Goal: Task Accomplishment & Management: Complete application form

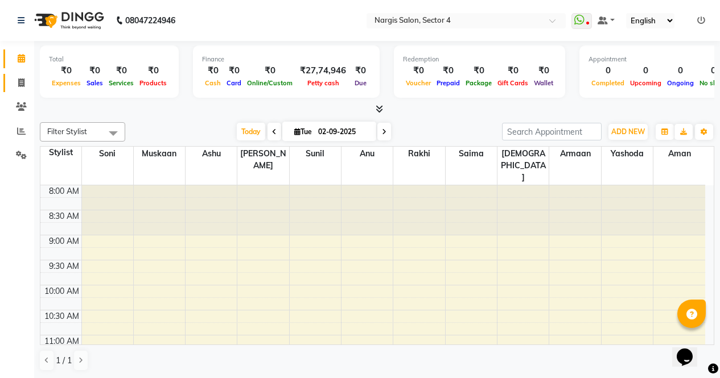
click at [26, 78] on span at bounding box center [21, 83] width 20 height 13
select select "service"
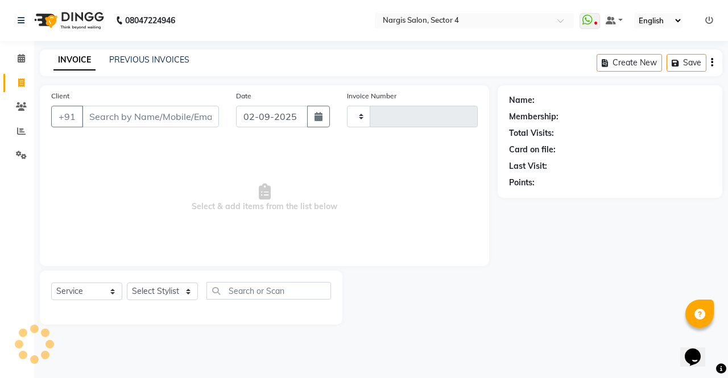
type input "3967"
select select "4130"
click at [160, 286] on select "Select Stylist" at bounding box center [162, 292] width 71 height 18
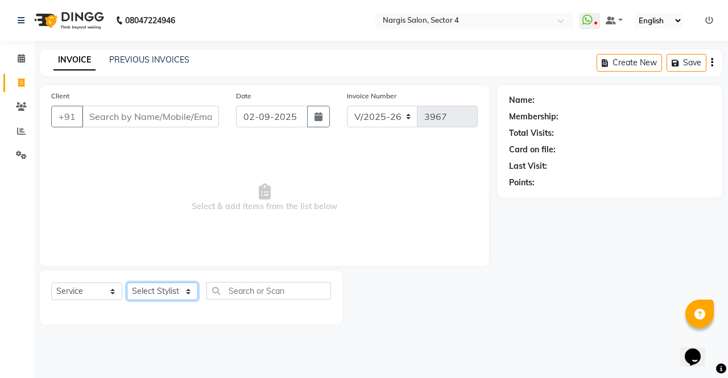
click at [160, 295] on select "Select Stylist [PERSON_NAME] [PERSON_NAME] [PERSON_NAME] Front Desk muskaan rak…" at bounding box center [162, 292] width 71 height 18
click at [172, 294] on select "Select Stylist [PERSON_NAME] [PERSON_NAME] [PERSON_NAME] Front Desk muskaan rak…" at bounding box center [162, 292] width 71 height 18
select select "86619"
click at [127, 283] on select "Select Stylist [PERSON_NAME] [PERSON_NAME] [PERSON_NAME] Front Desk muskaan rak…" at bounding box center [162, 292] width 71 height 18
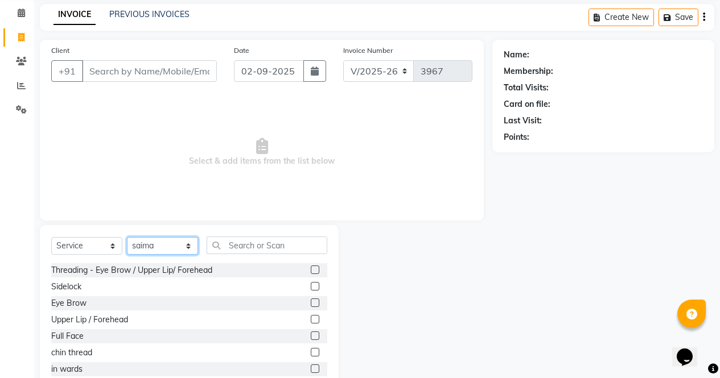
scroll to position [77, 0]
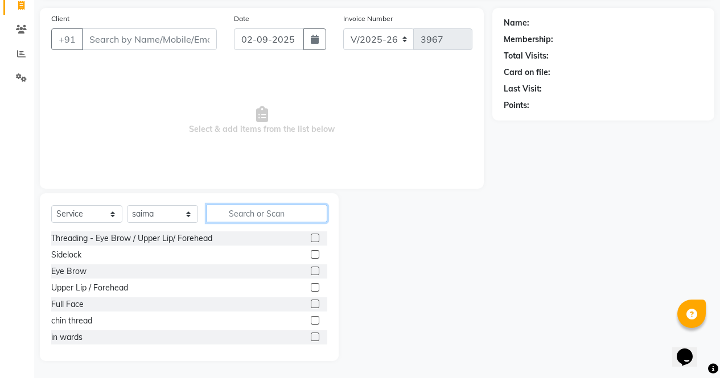
click at [261, 216] on input "text" at bounding box center [267, 214] width 121 height 18
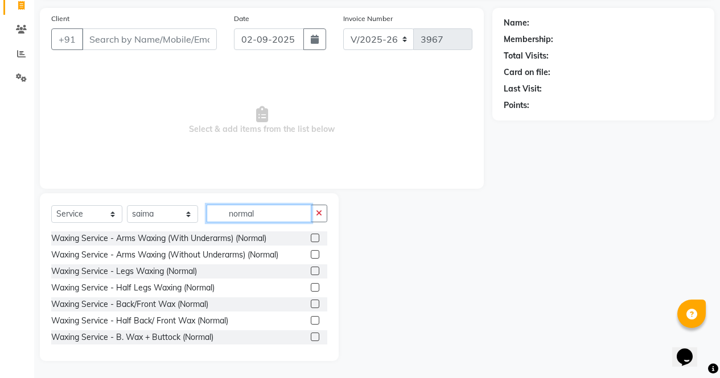
type input "normal"
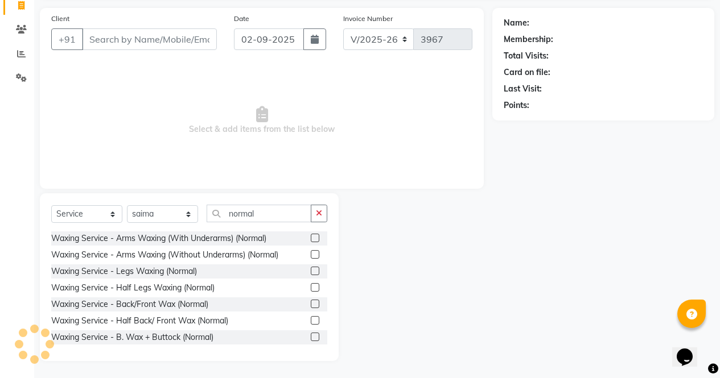
click at [311, 238] on label at bounding box center [315, 238] width 9 height 9
click at [311, 238] on input "checkbox" at bounding box center [314, 238] width 7 height 7
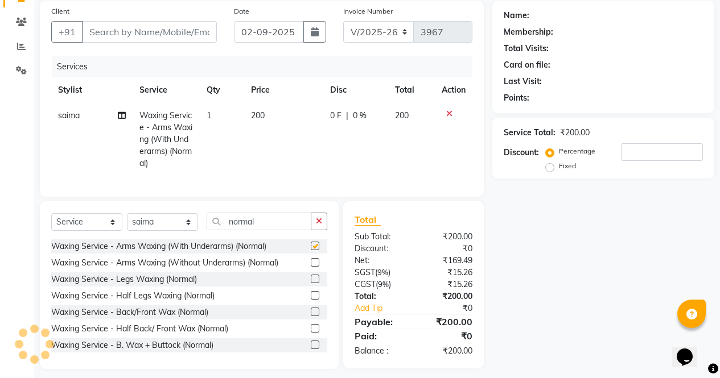
checkbox input "false"
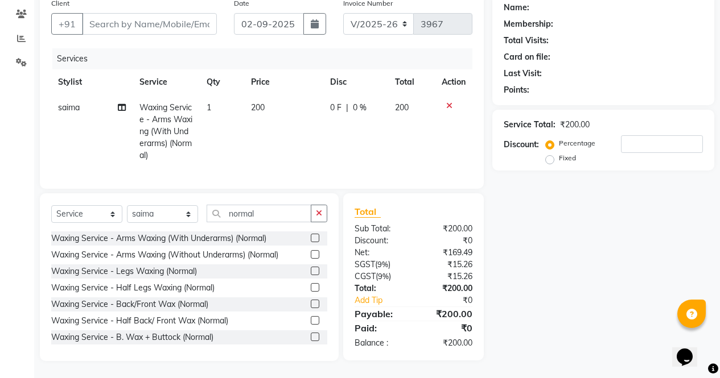
click at [311, 285] on label at bounding box center [315, 287] width 9 height 9
click at [311, 285] on input "checkbox" at bounding box center [314, 287] width 7 height 7
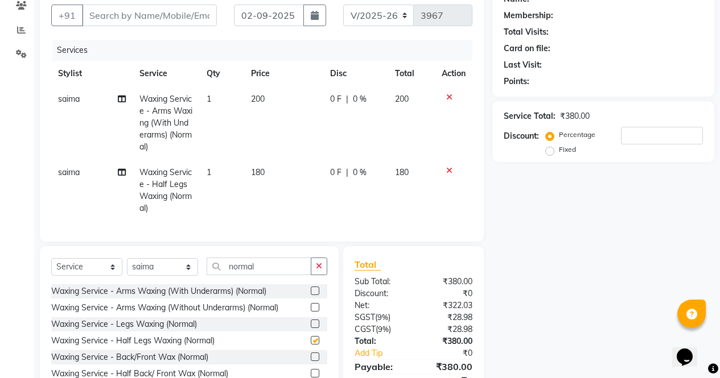
checkbox input "false"
click at [447, 170] on icon at bounding box center [449, 171] width 6 height 8
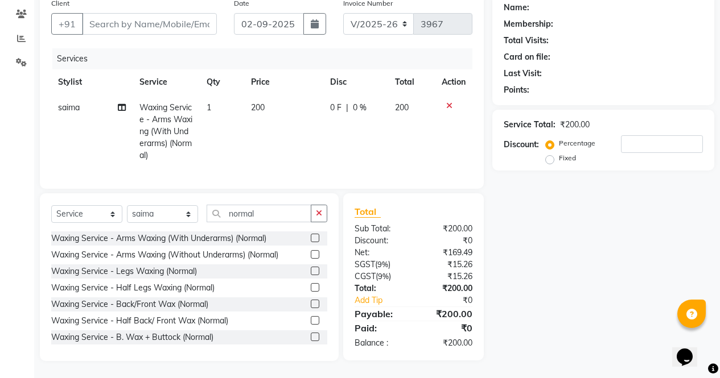
click at [311, 273] on label at bounding box center [315, 271] width 9 height 9
click at [311, 273] on input "checkbox" at bounding box center [314, 271] width 7 height 7
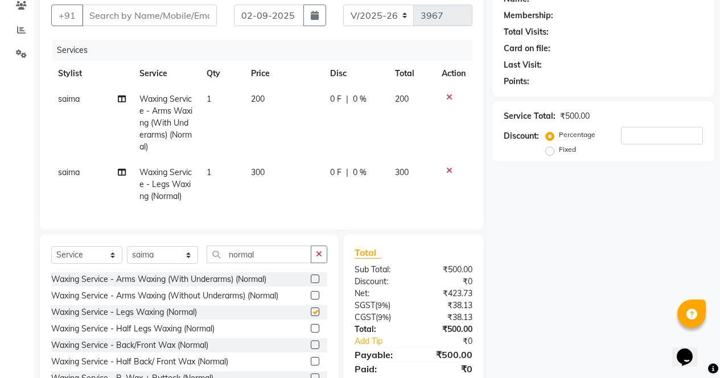
checkbox input "false"
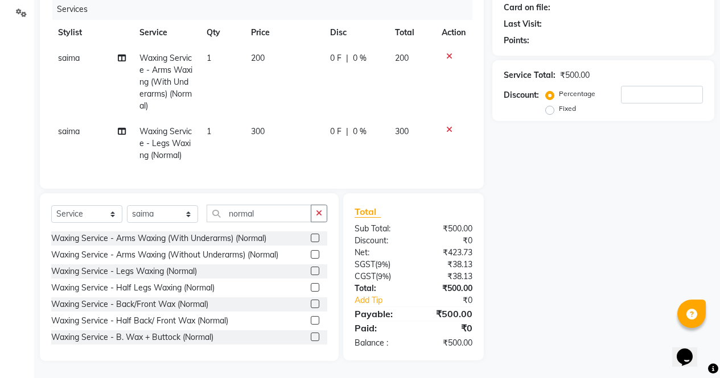
scroll to position [145, 0]
click at [275, 222] on input "normal" at bounding box center [259, 214] width 105 height 18
type input "n"
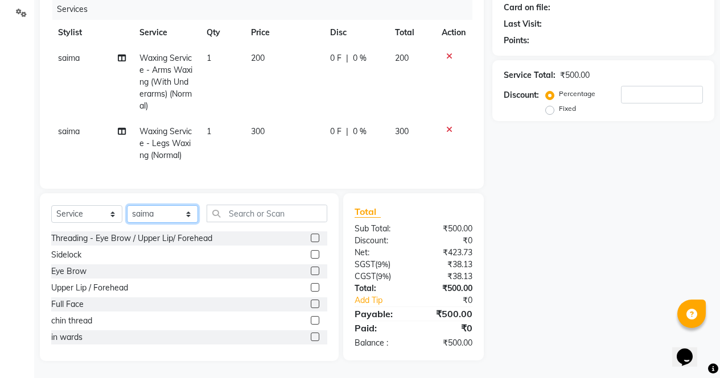
click at [157, 214] on select "Select Stylist [PERSON_NAME] [PERSON_NAME] [PERSON_NAME] Front Desk muskaan rak…" at bounding box center [162, 214] width 71 height 18
select select "60384"
click at [127, 212] on select "Select Stylist [PERSON_NAME] [PERSON_NAME] [PERSON_NAME] Front Desk muskaan rak…" at bounding box center [162, 214] width 71 height 18
click at [311, 273] on label at bounding box center [315, 271] width 9 height 9
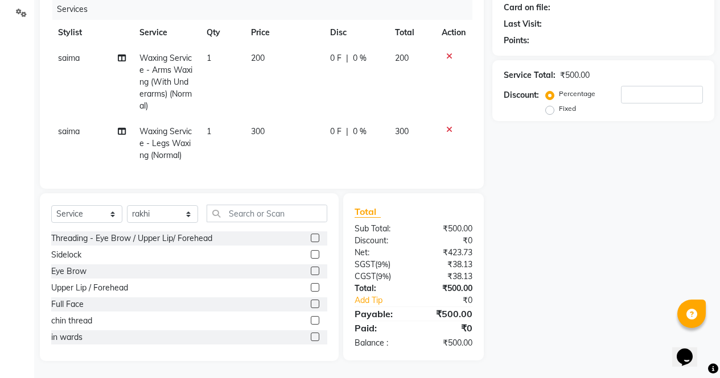
click at [311, 273] on input "checkbox" at bounding box center [314, 271] width 7 height 7
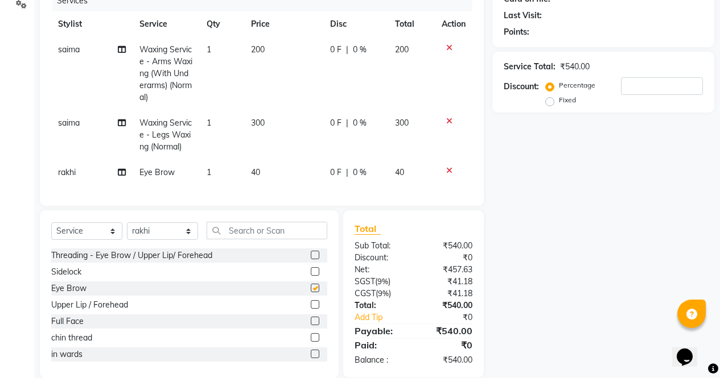
checkbox input "false"
click at [311, 259] on label at bounding box center [315, 255] width 9 height 9
click at [311, 259] on input "checkbox" at bounding box center [314, 255] width 7 height 7
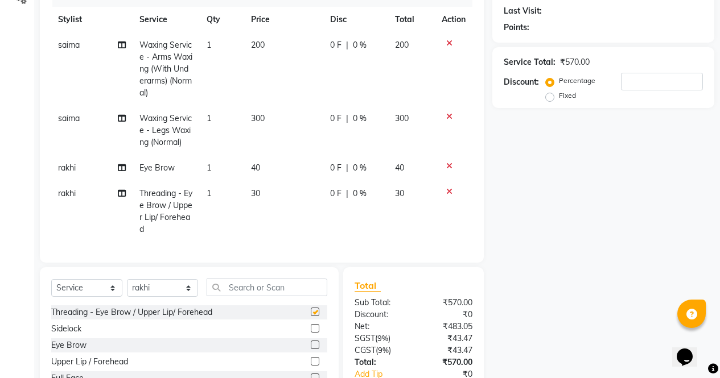
checkbox input "false"
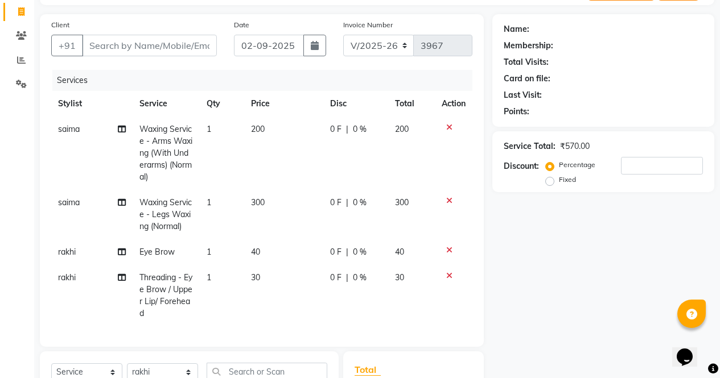
scroll to position [70, 0]
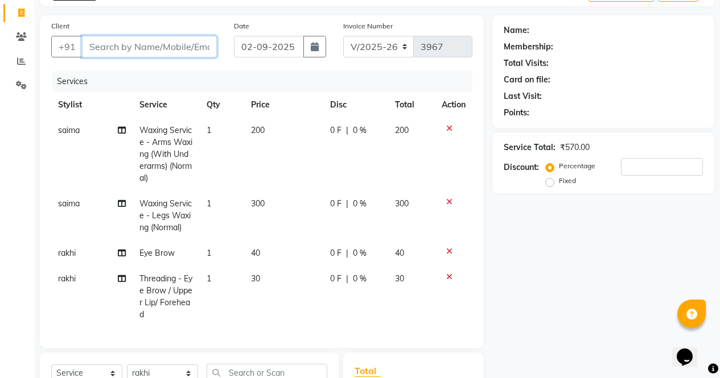
click at [175, 46] on input "Client" at bounding box center [149, 47] width 135 height 22
type input "8"
type input "0"
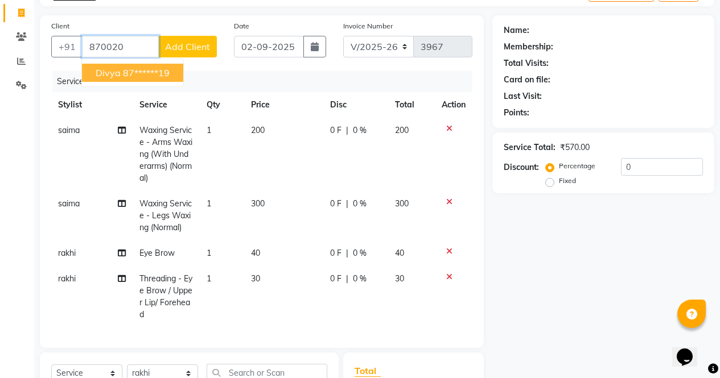
click at [144, 80] on button "divya 87******19" at bounding box center [132, 73] width 101 height 18
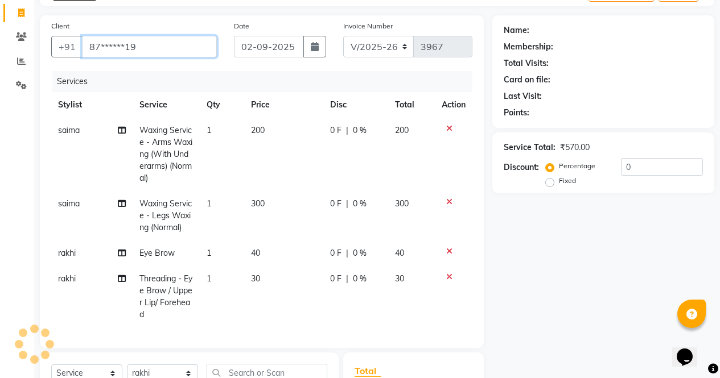
type input "87******19"
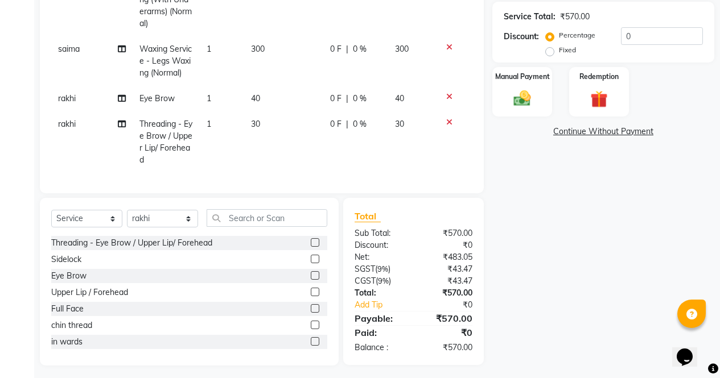
scroll to position [238, 0]
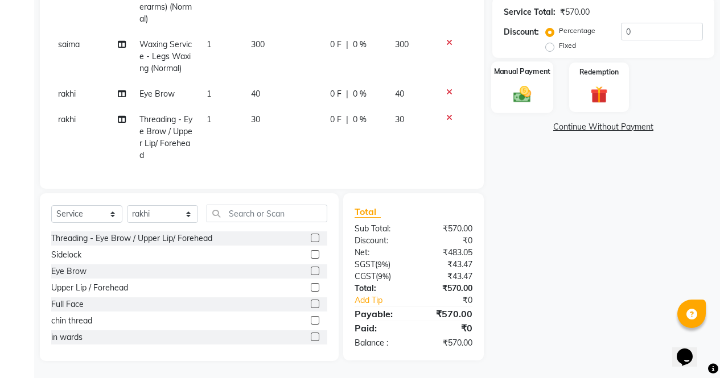
click at [522, 84] on img at bounding box center [521, 94] width 29 height 20
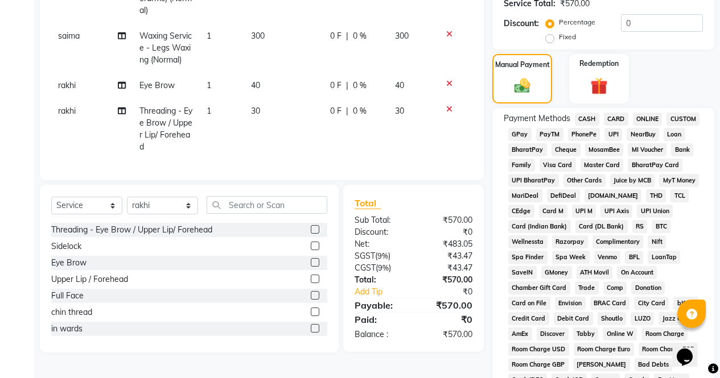
click at [649, 119] on span "ONLINE" at bounding box center [648, 119] width 30 height 13
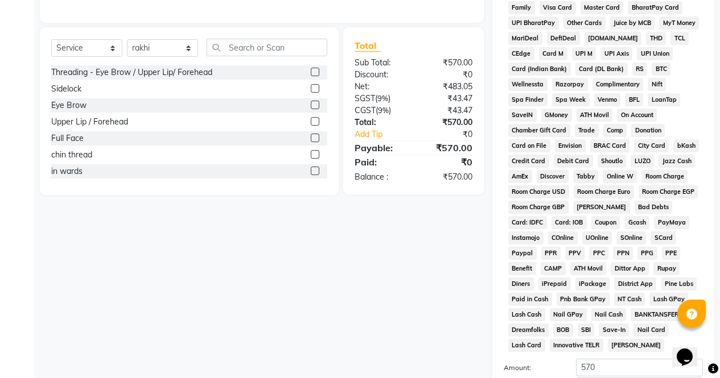
scroll to position [520, 0]
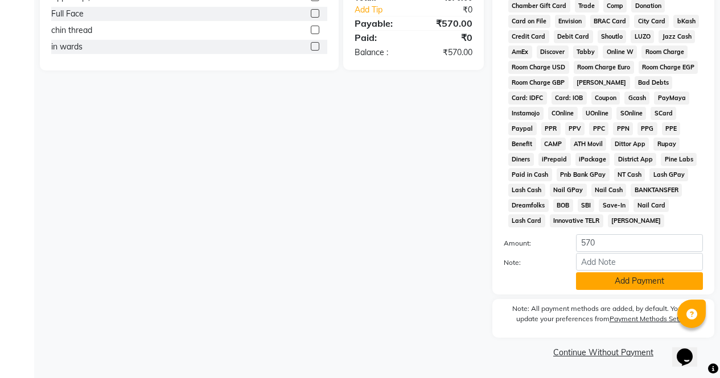
click at [617, 287] on button "Add Payment" at bounding box center [639, 282] width 127 height 18
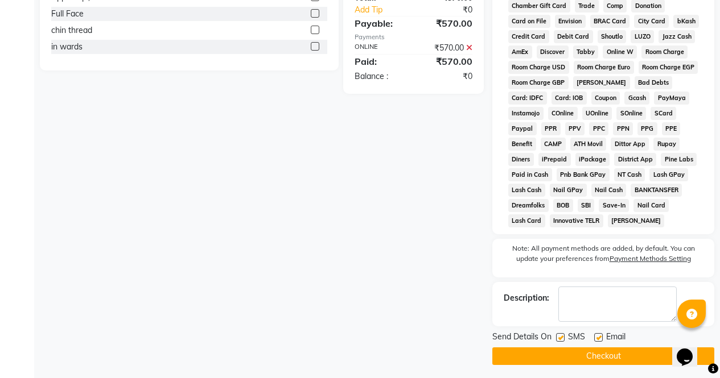
click at [619, 351] on button "Checkout" at bounding box center [603, 357] width 222 height 18
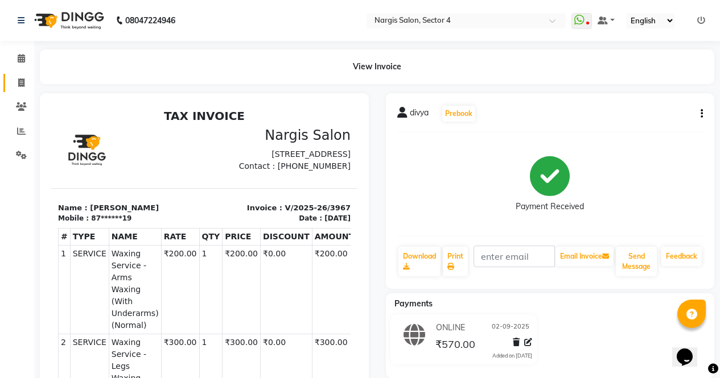
click at [20, 77] on span at bounding box center [21, 83] width 20 height 13
select select "service"
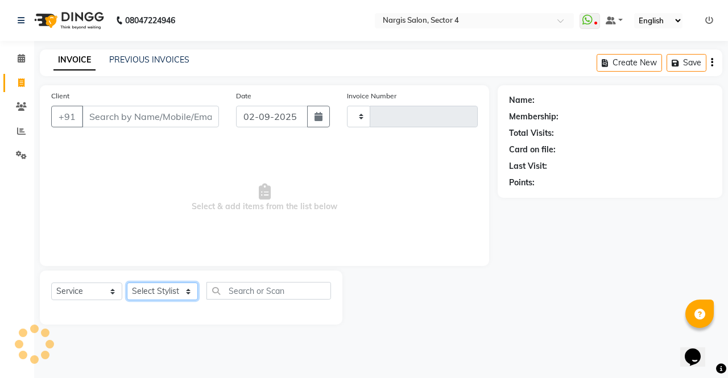
click at [187, 287] on select "Select Stylist" at bounding box center [162, 292] width 71 height 18
type input "3968"
select select "4130"
click at [164, 293] on select "Select Stylist [PERSON_NAME] [PERSON_NAME] [PERSON_NAME] Front Desk muskaan rak…" at bounding box center [162, 292] width 71 height 18
click at [178, 295] on select "Select Stylist [PERSON_NAME] [PERSON_NAME] [PERSON_NAME] Front Desk muskaan rak…" at bounding box center [162, 292] width 71 height 18
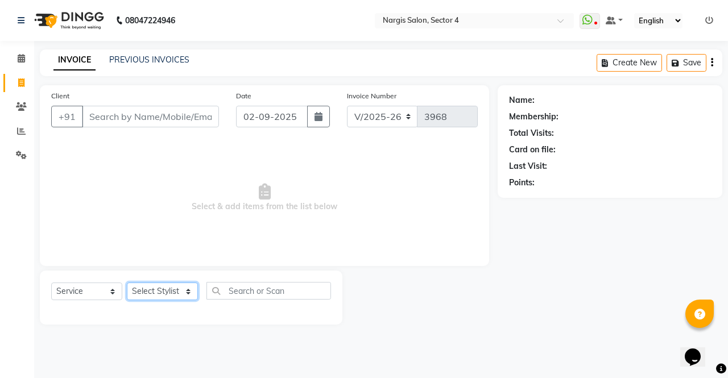
select select "86619"
click at [127, 283] on select "Select Stylist [PERSON_NAME] [PERSON_NAME] [PERSON_NAME] Front Desk muskaan rak…" at bounding box center [162, 292] width 71 height 18
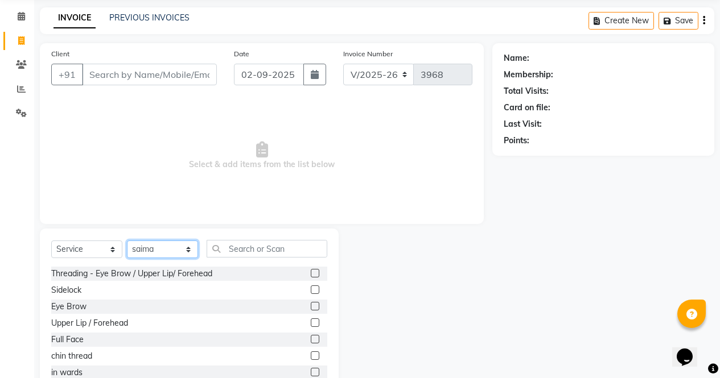
scroll to position [77, 0]
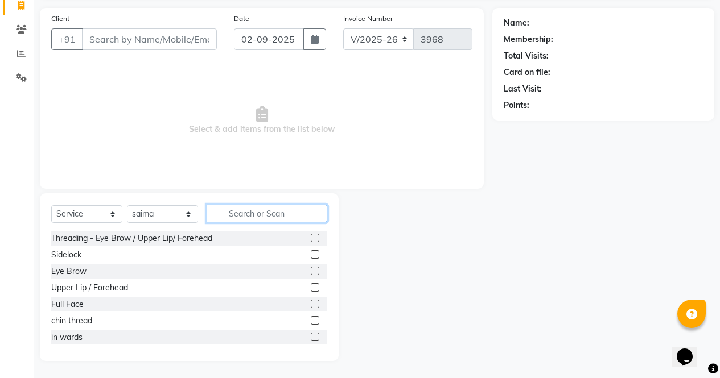
click at [284, 211] on input "text" at bounding box center [267, 214] width 121 height 18
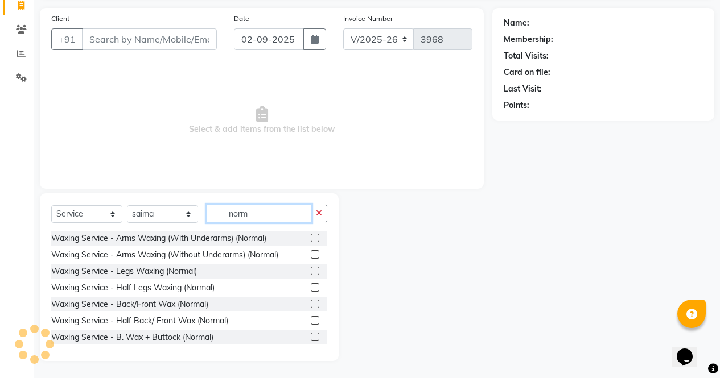
type input "norm"
click at [311, 237] on label at bounding box center [315, 238] width 9 height 9
click at [311, 237] on input "checkbox" at bounding box center [314, 238] width 7 height 7
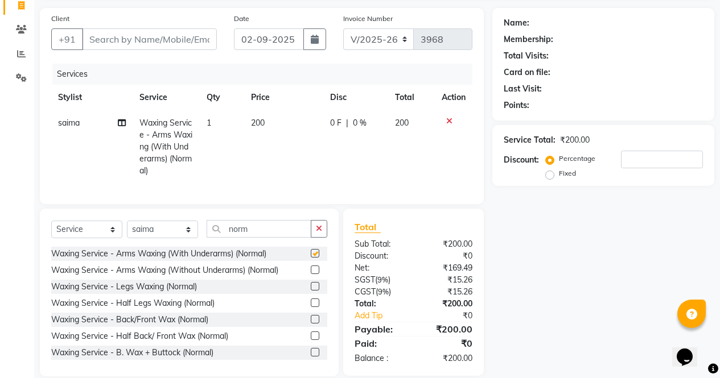
scroll to position [101, 0]
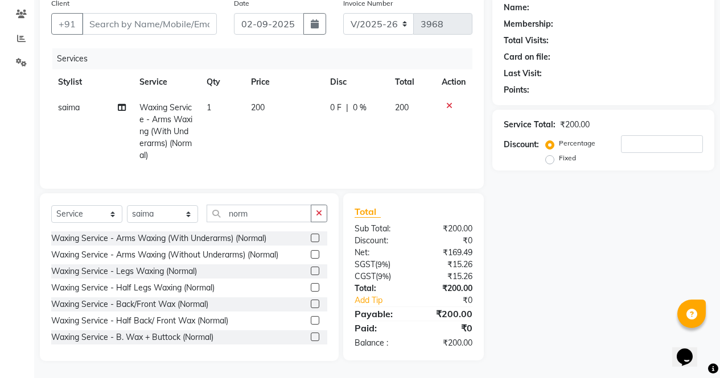
checkbox input "false"
click at [289, 213] on input "norm" at bounding box center [259, 214] width 105 height 18
type input "n"
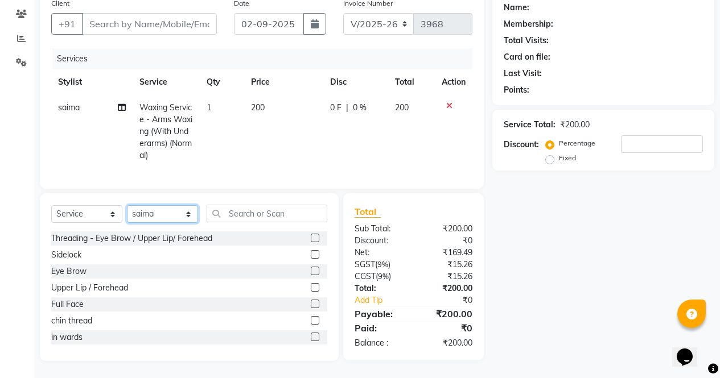
click at [180, 211] on select "Select Stylist [PERSON_NAME] [PERSON_NAME] [PERSON_NAME] Front Desk muskaan rak…" at bounding box center [162, 214] width 71 height 18
select select "60384"
click at [127, 205] on select "Select Stylist [PERSON_NAME] [PERSON_NAME] [PERSON_NAME] Front Desk muskaan rak…" at bounding box center [162, 214] width 71 height 18
click at [311, 273] on label at bounding box center [315, 271] width 9 height 9
click at [311, 273] on input "checkbox" at bounding box center [314, 271] width 7 height 7
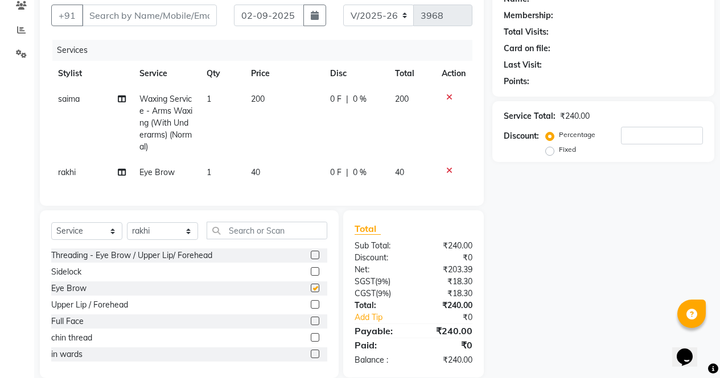
checkbox input "false"
click at [179, 238] on select "Select Stylist [PERSON_NAME] [PERSON_NAME] [PERSON_NAME] Front Desk muskaan rak…" at bounding box center [162, 231] width 71 height 18
select select "86619"
click at [127, 231] on select "Select Stylist [PERSON_NAME] [PERSON_NAME] [PERSON_NAME] Front Desk muskaan rak…" at bounding box center [162, 231] width 71 height 18
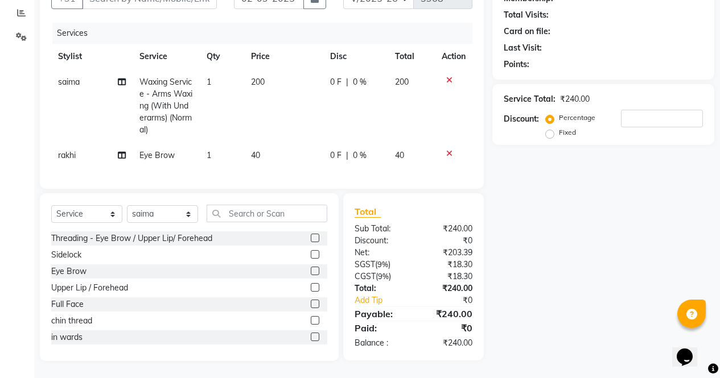
click at [311, 238] on label at bounding box center [315, 238] width 9 height 9
click at [311, 238] on input "checkbox" at bounding box center [314, 238] width 7 height 7
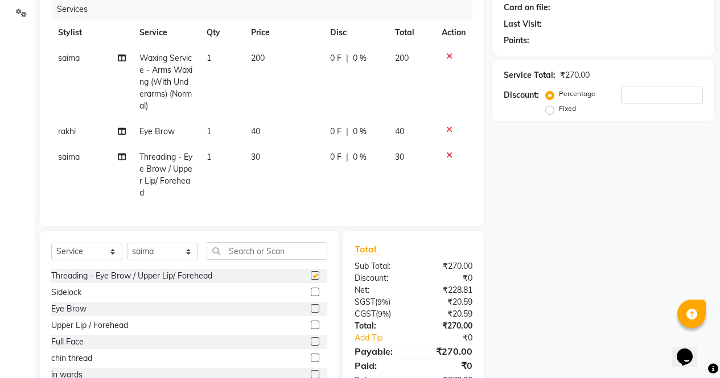
checkbox input "false"
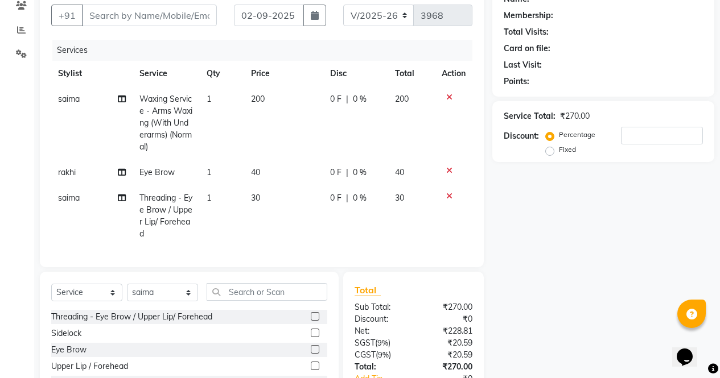
scroll to position [92, 0]
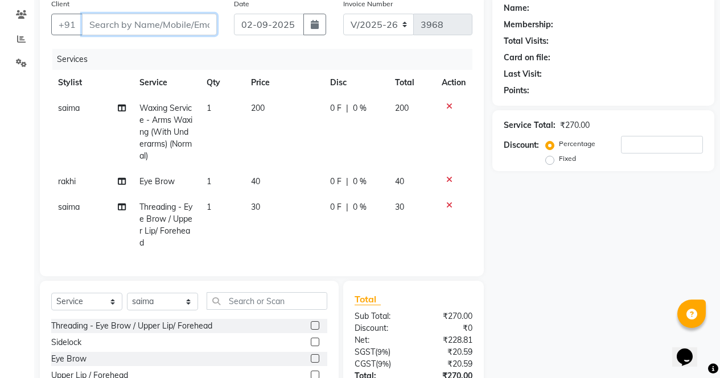
click at [179, 28] on input "Client" at bounding box center [149, 25] width 135 height 22
type input "7"
type input "0"
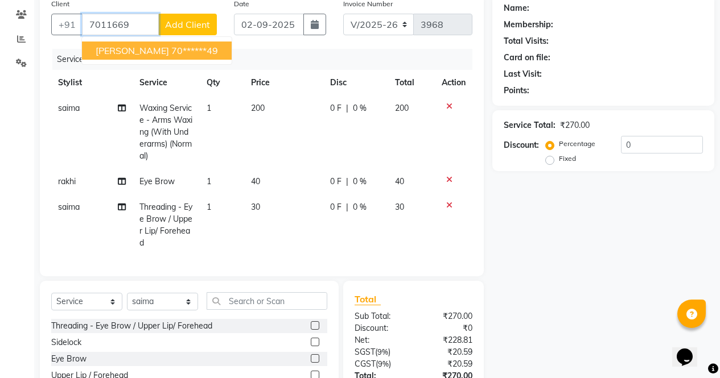
click at [160, 57] on button "[PERSON_NAME] 70******49" at bounding box center [157, 51] width 150 height 18
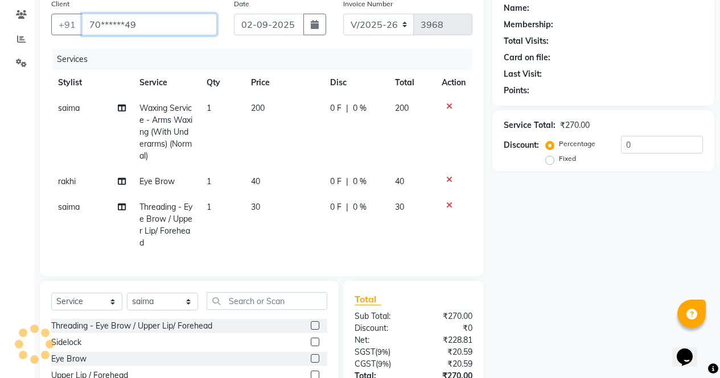
type input "70******49"
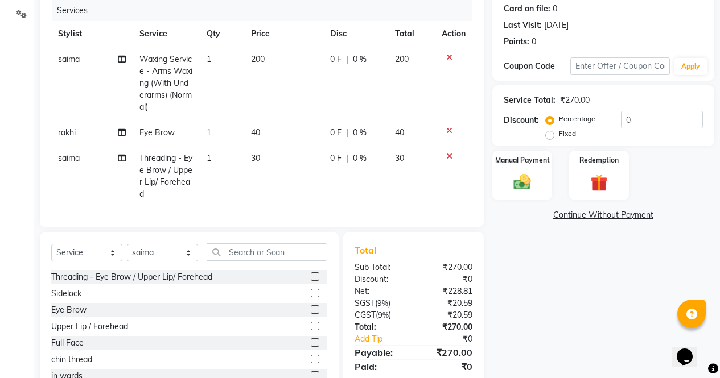
scroll to position [188, 0]
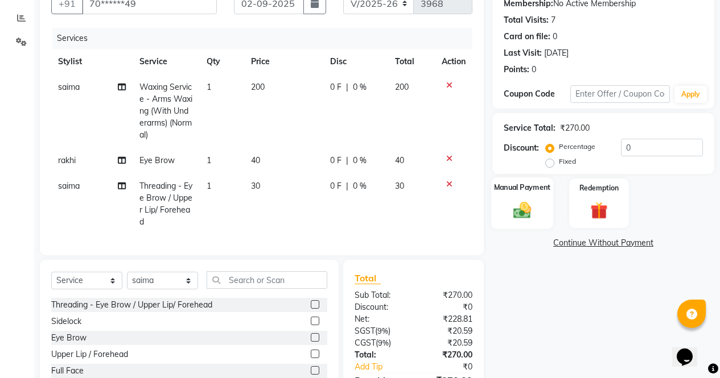
click at [512, 201] on img at bounding box center [521, 210] width 29 height 20
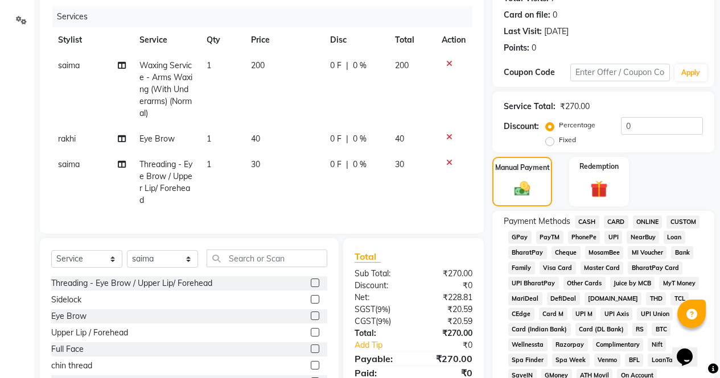
click at [646, 220] on span "ONLINE" at bounding box center [648, 222] width 30 height 13
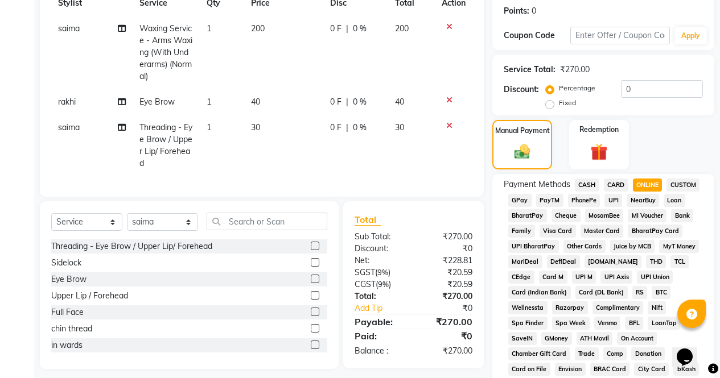
click at [584, 179] on span "CASH" at bounding box center [587, 185] width 24 height 13
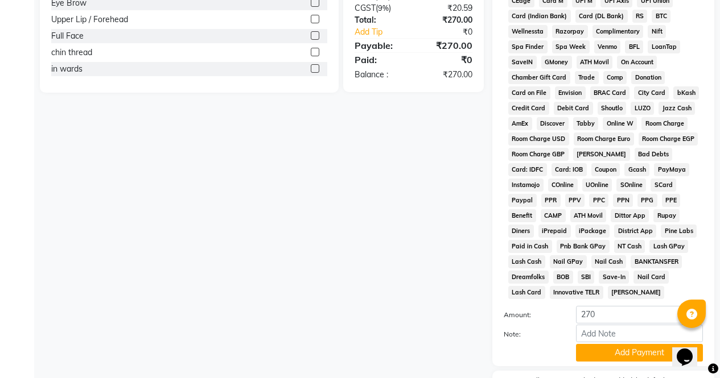
scroll to position [520, 0]
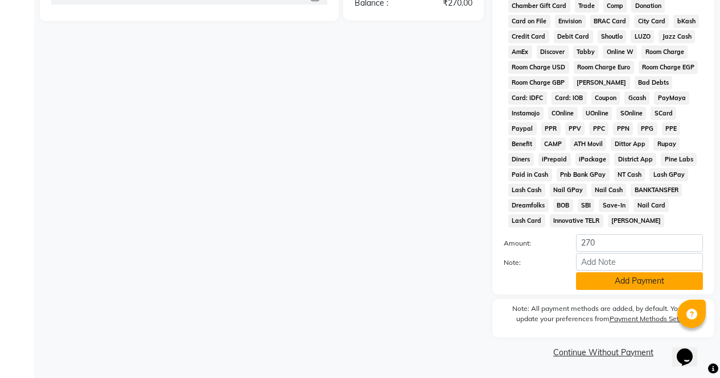
click at [643, 280] on button "Add Payment" at bounding box center [639, 282] width 127 height 18
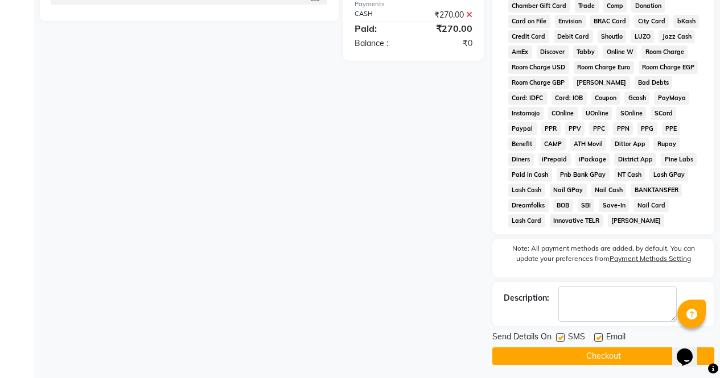
click at [627, 354] on button "Checkout" at bounding box center [603, 357] width 222 height 18
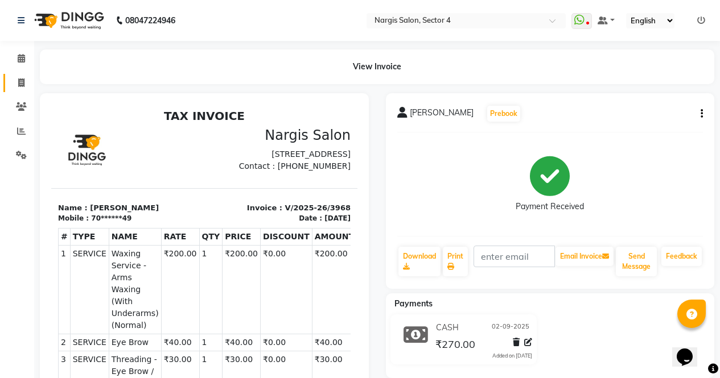
click at [15, 82] on span at bounding box center [21, 83] width 20 height 13
select select "service"
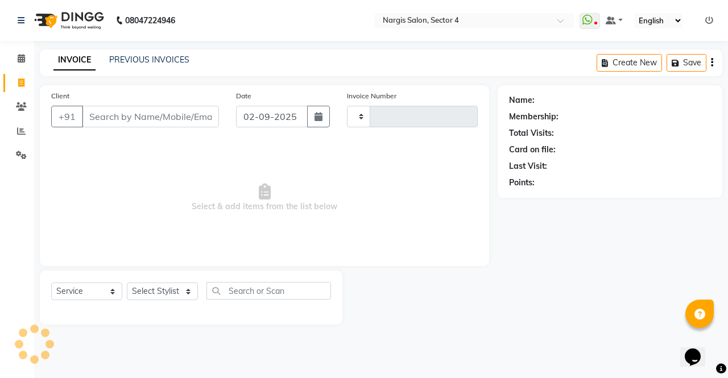
type input "3969"
select select "4130"
click at [16, 89] on link "Invoice" at bounding box center [16, 83] width 27 height 19
select select "service"
type input "3969"
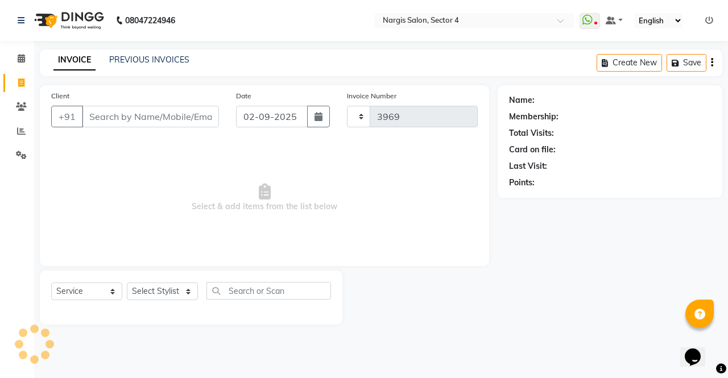
select select "4130"
click at [155, 316] on div "Select Service Product Membership Package Voucher Prepaid Gift Card Select Styl…" at bounding box center [191, 298] width 303 height 54
click at [160, 291] on select "Select Stylist" at bounding box center [162, 292] width 71 height 18
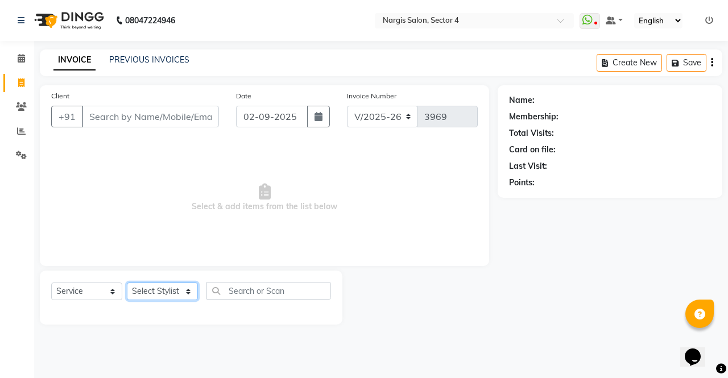
select select "60383"
click at [127, 283] on select "Select Stylist [PERSON_NAME] [PERSON_NAME] [PERSON_NAME] Front Desk muskaan rak…" at bounding box center [162, 292] width 71 height 18
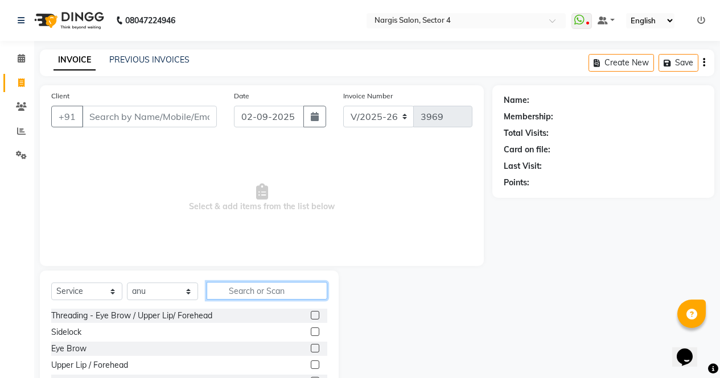
click at [250, 290] on input "text" at bounding box center [267, 291] width 121 height 18
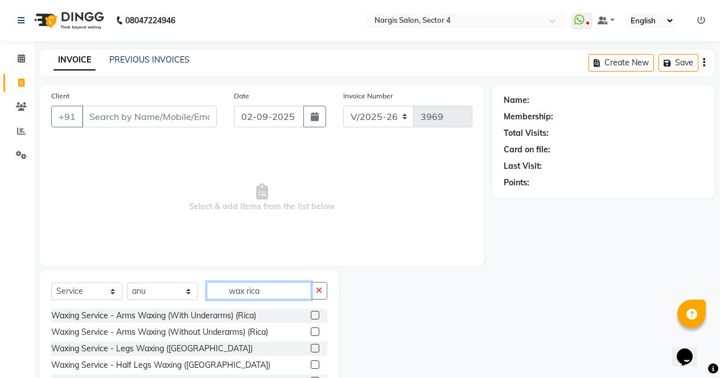
type input "wax rica"
click at [311, 316] on label at bounding box center [315, 315] width 9 height 9
click at [311, 316] on input "checkbox" at bounding box center [314, 315] width 7 height 7
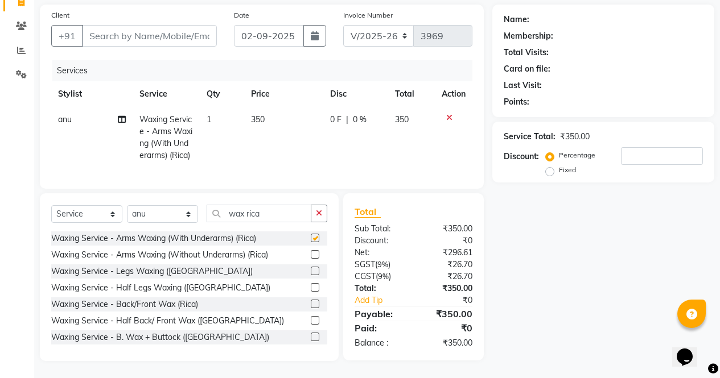
scroll to position [101, 0]
checkbox input "false"
click at [311, 288] on label at bounding box center [315, 287] width 9 height 9
click at [311, 288] on input "checkbox" at bounding box center [314, 287] width 7 height 7
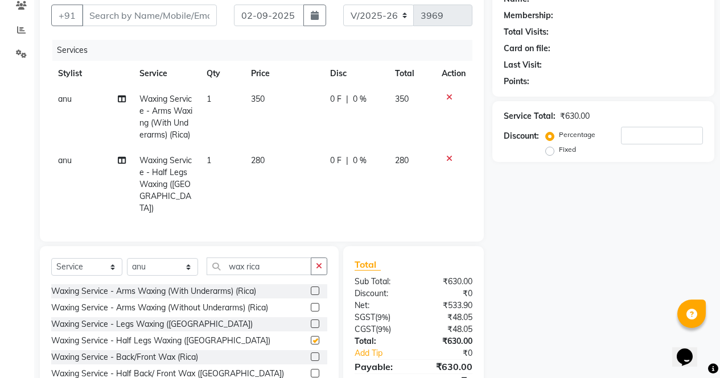
checkbox input "false"
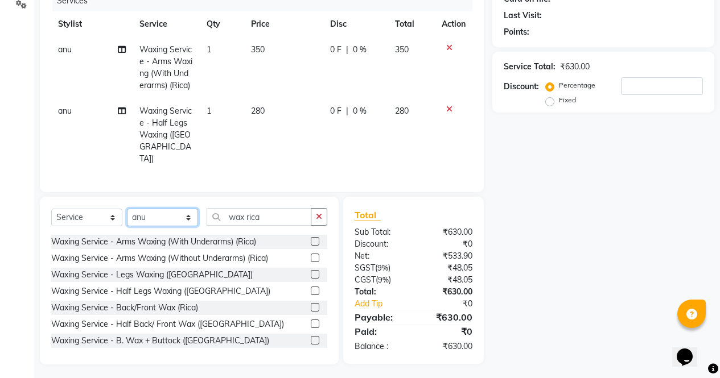
click at [160, 216] on select "Select Stylist [PERSON_NAME] [PERSON_NAME] [PERSON_NAME] Front Desk muskaan rak…" at bounding box center [162, 218] width 71 height 18
click at [534, 208] on div "Name: Membership: Total Visits: Card on file: Last Visit: Points: Service Total…" at bounding box center [607, 150] width 230 height 430
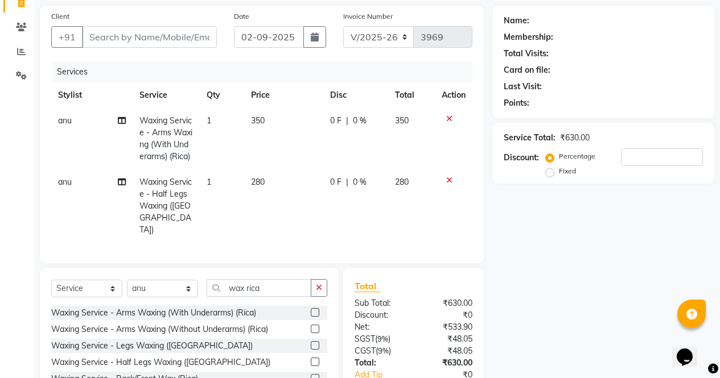
scroll to position [78, 0]
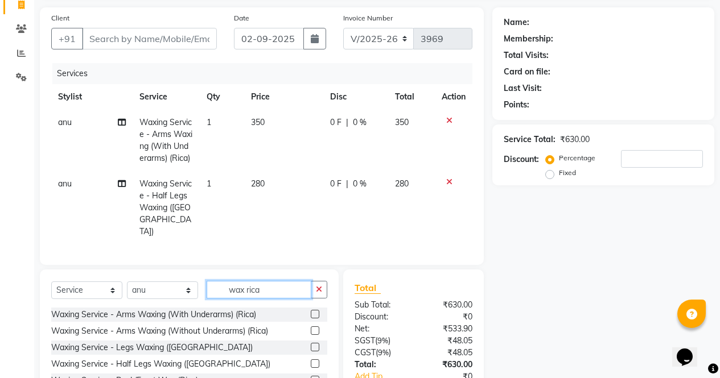
click at [275, 281] on input "wax rica" at bounding box center [259, 290] width 105 height 18
type input "w"
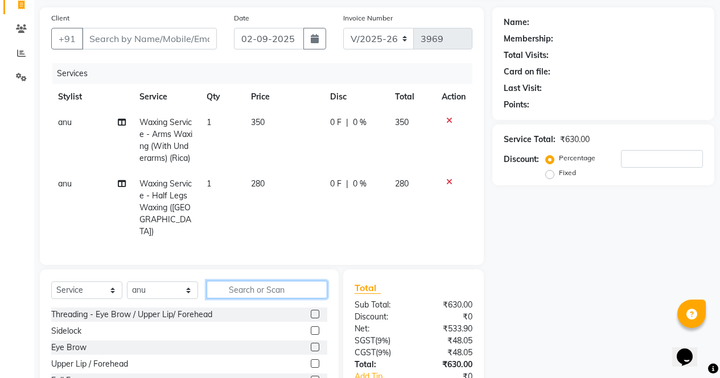
scroll to position [151, 0]
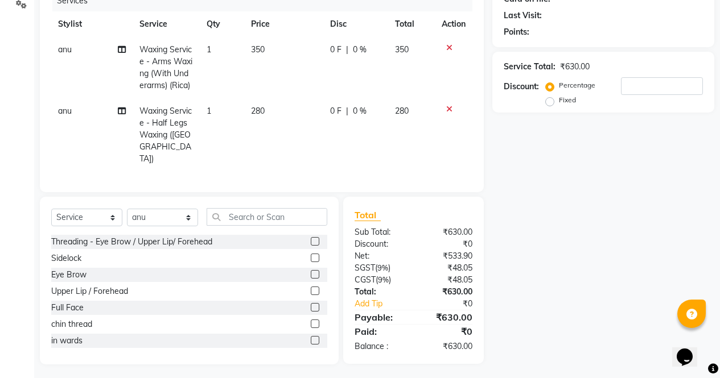
click at [311, 271] on label at bounding box center [315, 274] width 9 height 9
click at [311, 271] on input "checkbox" at bounding box center [314, 274] width 7 height 7
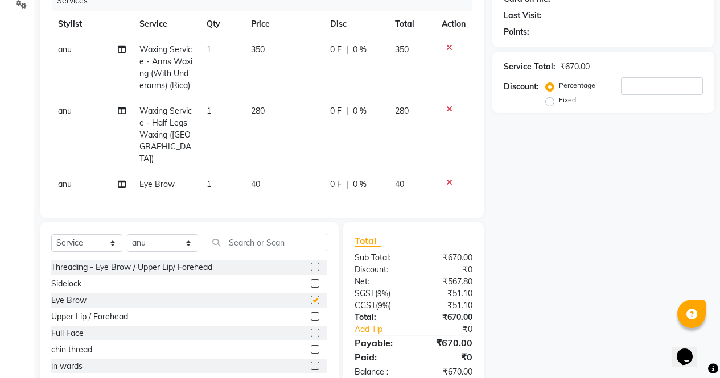
checkbox input "false"
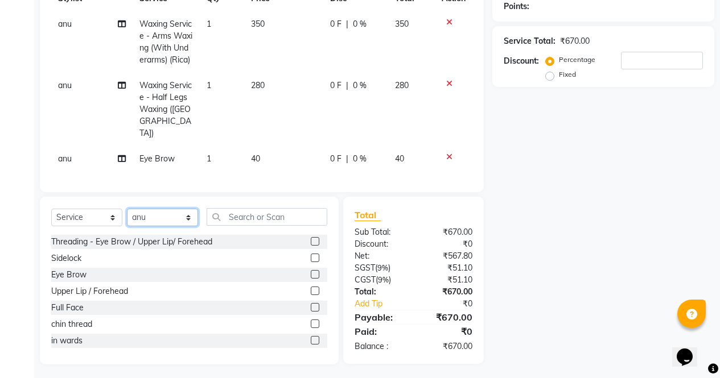
click at [155, 217] on select "Select Stylist [PERSON_NAME] [PERSON_NAME] [PERSON_NAME] Front Desk muskaan rak…" at bounding box center [162, 218] width 71 height 18
select select "86619"
click at [127, 209] on select "Select Stylist [PERSON_NAME] [PERSON_NAME] [PERSON_NAME] Front Desk muskaan rak…" at bounding box center [162, 218] width 71 height 18
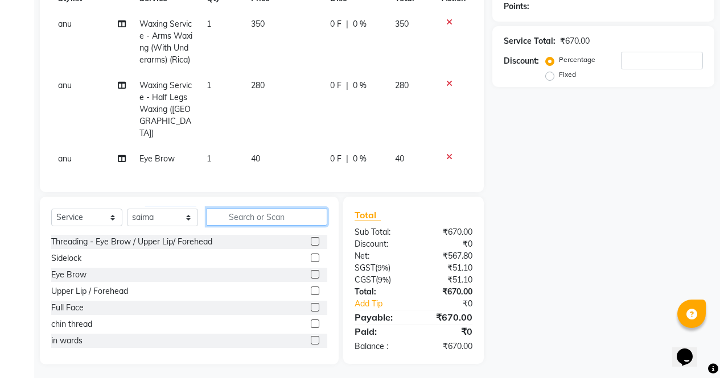
click at [247, 211] on input "text" at bounding box center [267, 217] width 121 height 18
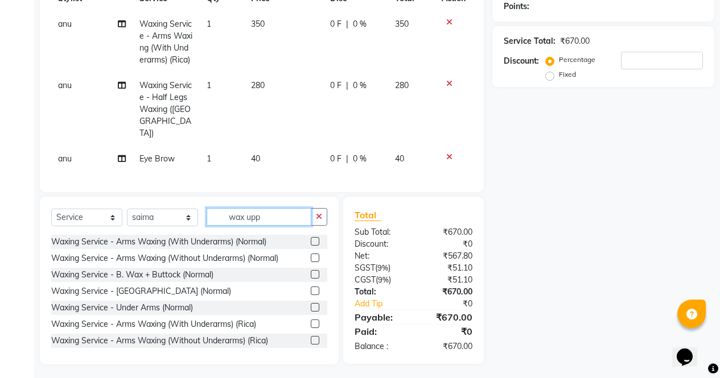
scroll to position [176, 0]
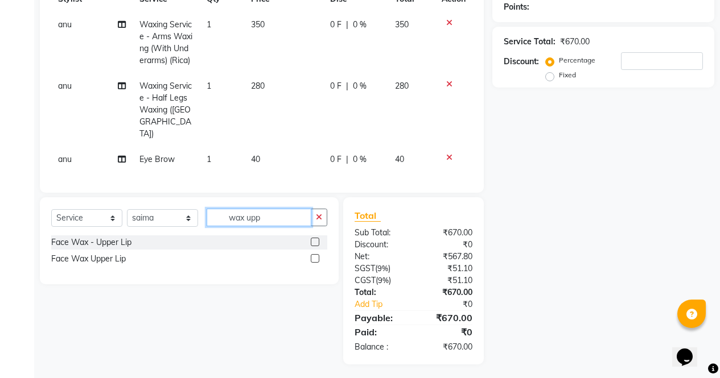
type input "wax upp"
click at [316, 255] on label at bounding box center [315, 258] width 9 height 9
click at [316, 255] on input "checkbox" at bounding box center [314, 258] width 7 height 7
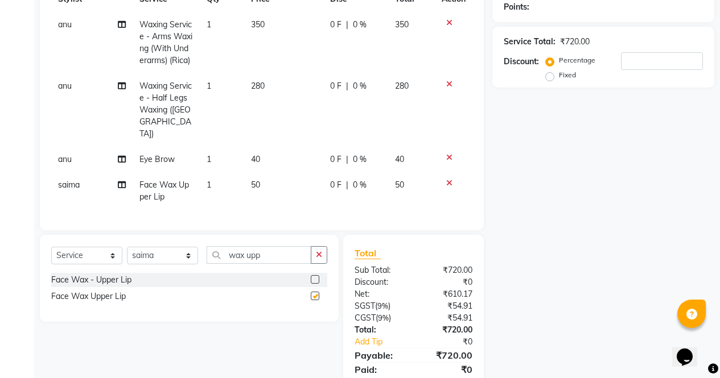
scroll to position [213, 0]
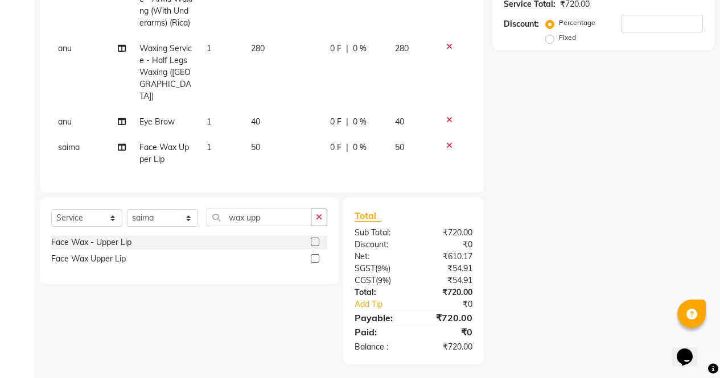
checkbox input "false"
click at [277, 209] on input "wax upp" at bounding box center [259, 218] width 105 height 18
type input "w"
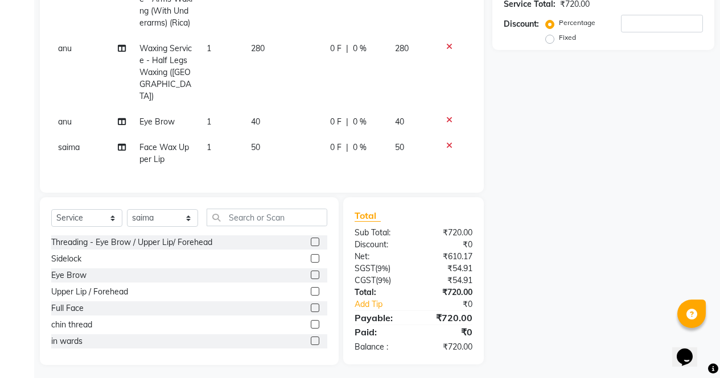
click at [311, 287] on label at bounding box center [315, 291] width 9 height 9
click at [311, 288] on input "checkbox" at bounding box center [314, 291] width 7 height 7
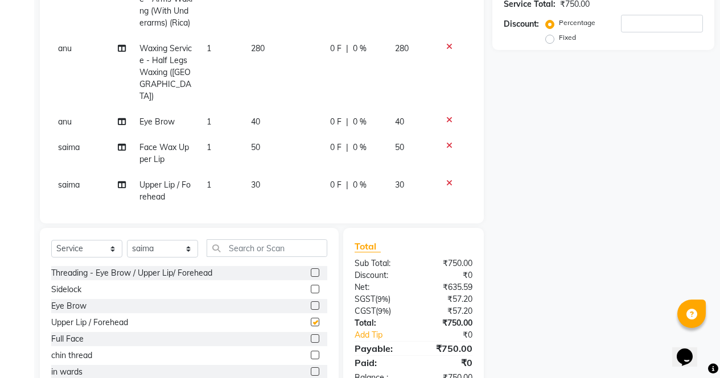
scroll to position [15, 0]
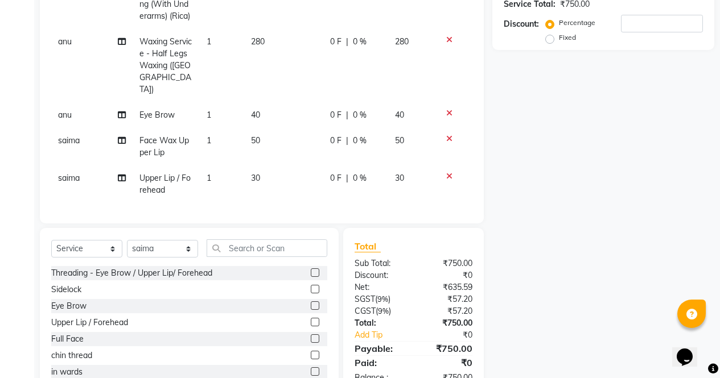
checkbox input "false"
click at [166, 252] on select "Select Stylist [PERSON_NAME] [PERSON_NAME] [PERSON_NAME] Front Desk muskaan rak…" at bounding box center [162, 249] width 71 height 18
select select "60383"
click at [127, 240] on select "Select Stylist [PERSON_NAME] [PERSON_NAME] [PERSON_NAME] Front Desk muskaan rak…" at bounding box center [162, 249] width 71 height 18
click at [311, 306] on label at bounding box center [315, 306] width 9 height 9
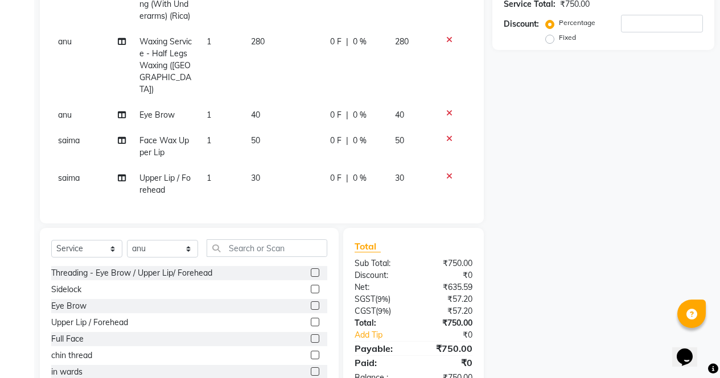
click at [311, 306] on input "checkbox" at bounding box center [314, 306] width 7 height 7
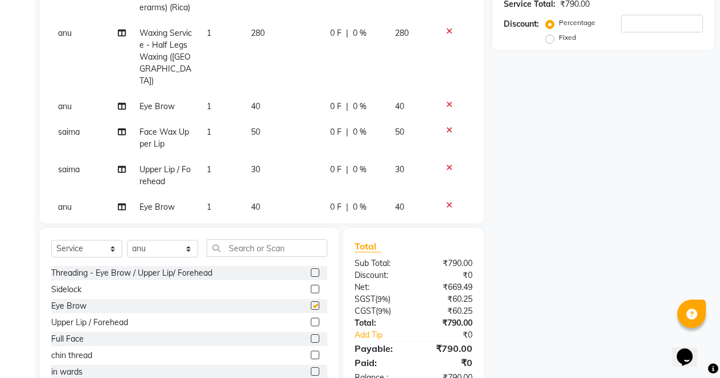
checkbox input "false"
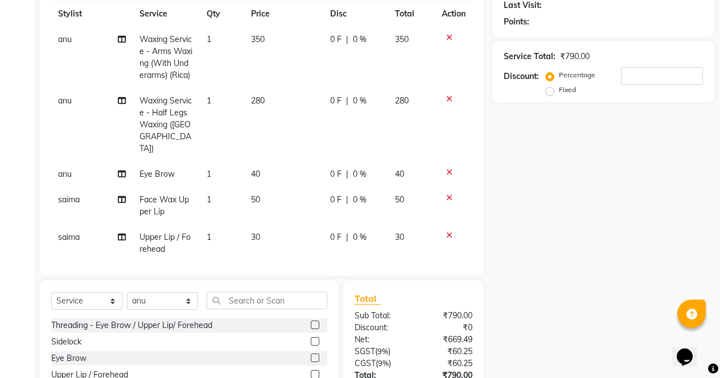
scroll to position [0, 0]
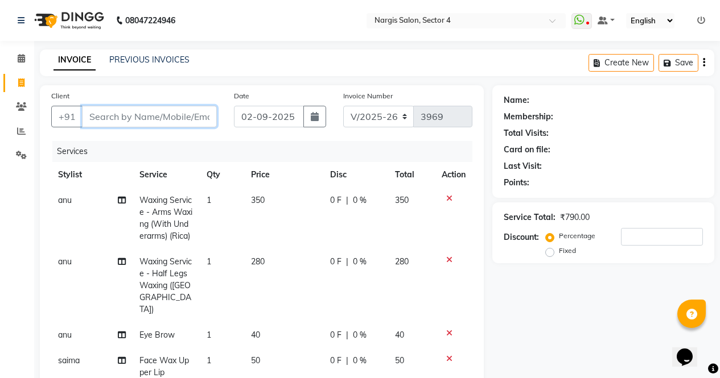
click at [155, 114] on input "Client" at bounding box center [149, 117] width 135 height 22
type input "8"
type input "0"
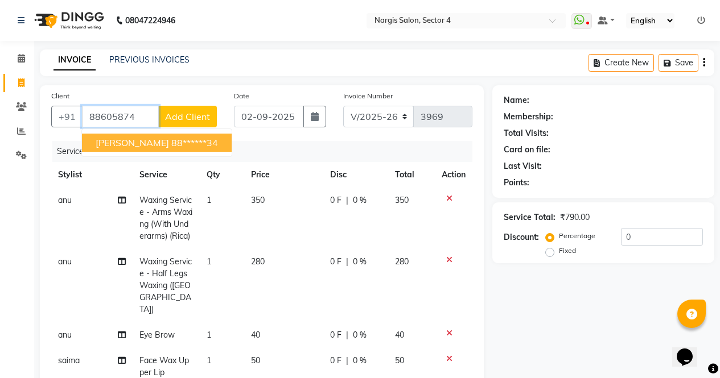
click at [171, 138] on ngb-highlight "88******34" at bounding box center [194, 142] width 47 height 11
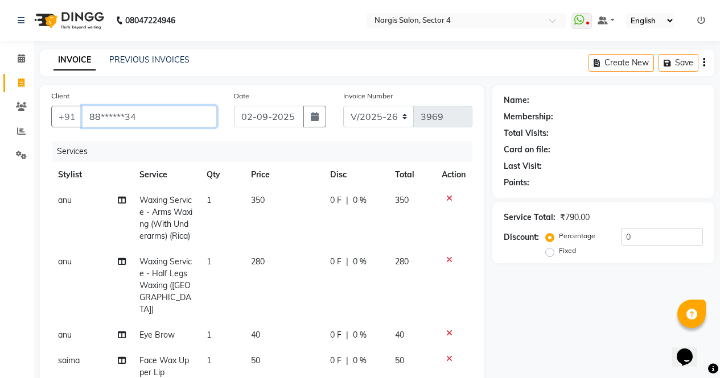
type input "88******34"
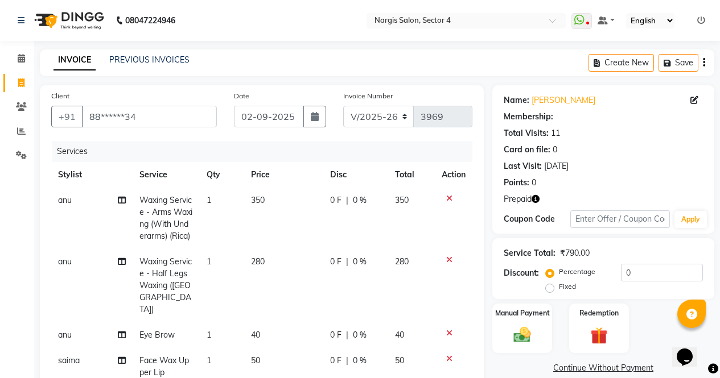
click at [534, 200] on icon "button" at bounding box center [535, 199] width 8 height 8
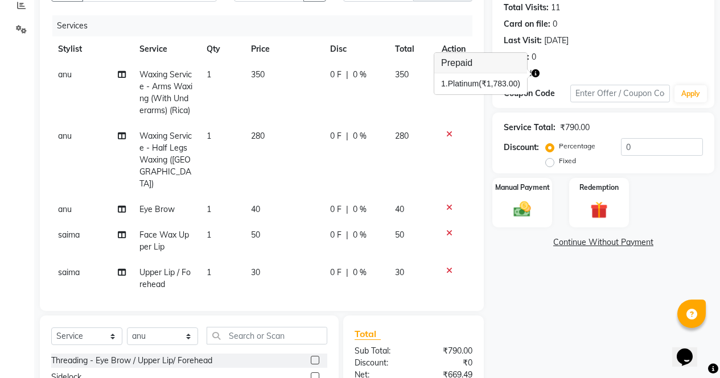
scroll to position [118, 0]
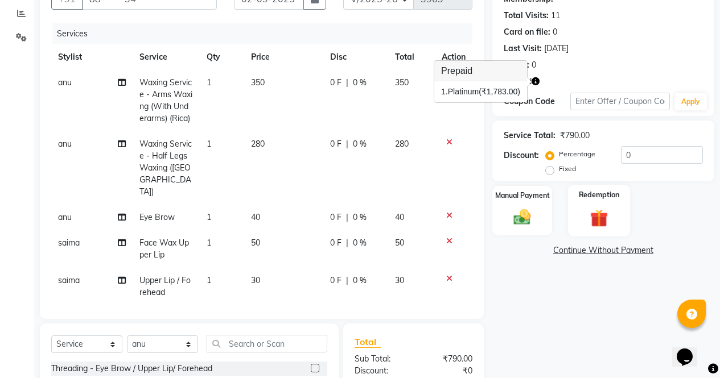
click at [604, 218] on img at bounding box center [598, 218] width 29 height 22
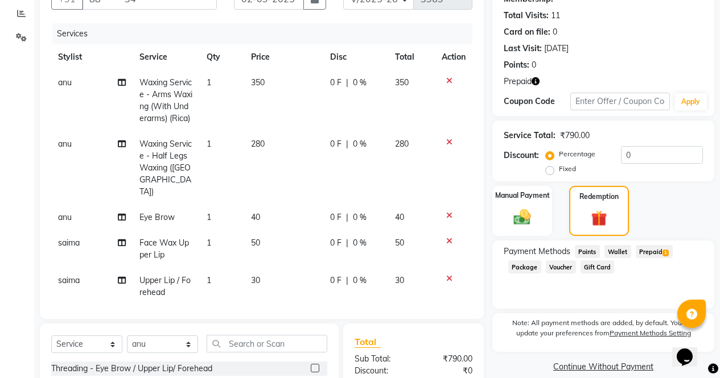
click at [662, 256] on span "Prepaid 1" at bounding box center [654, 251] width 37 height 13
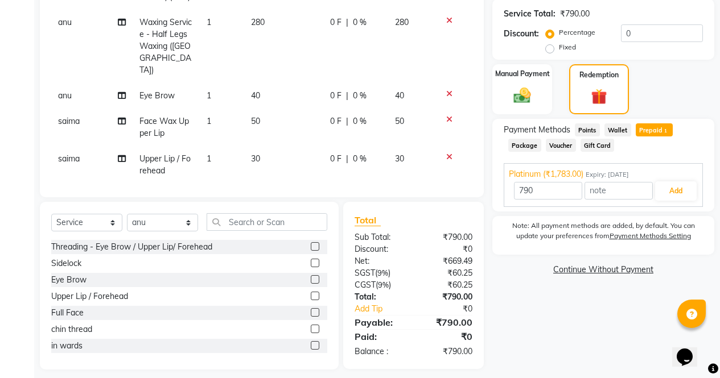
scroll to position [248, 0]
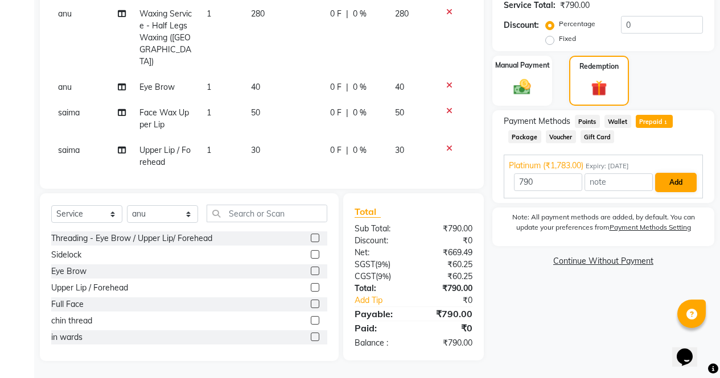
click at [676, 180] on button "Add" at bounding box center [676, 182] width 42 height 19
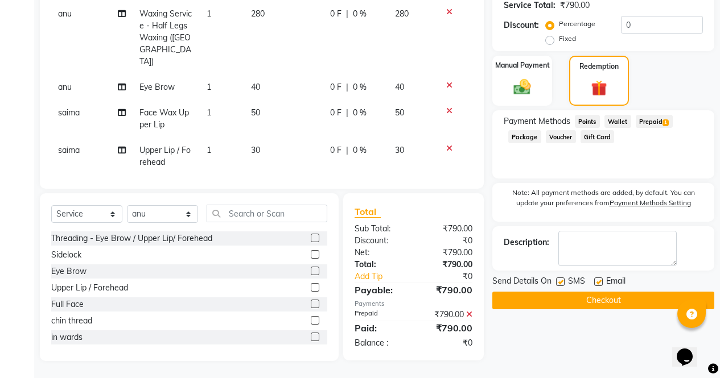
click at [635, 301] on button "Checkout" at bounding box center [603, 301] width 222 height 18
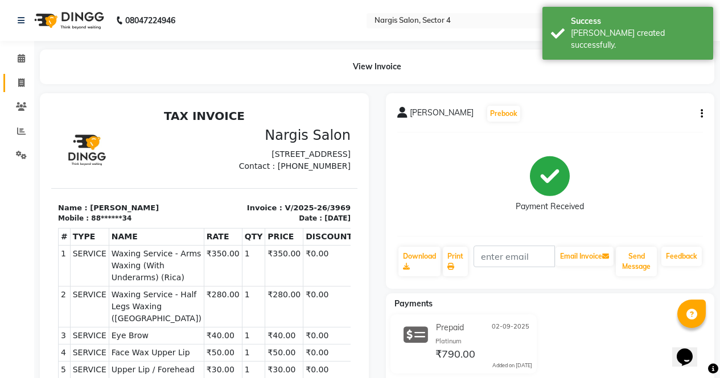
click at [21, 91] on link "Invoice" at bounding box center [16, 83] width 27 height 19
select select "service"
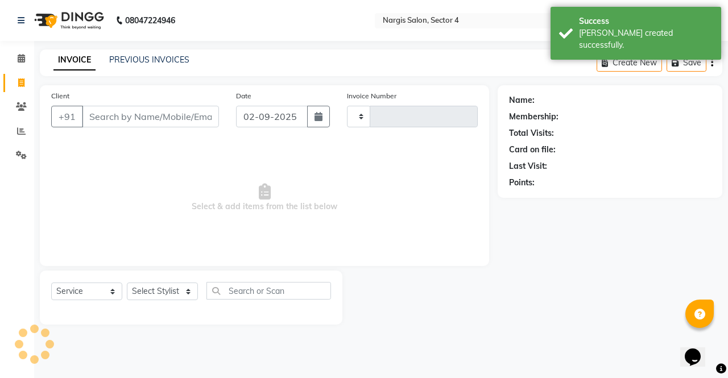
type input "3970"
select select "4130"
click at [147, 58] on link "PREVIOUS INVOICES" at bounding box center [149, 60] width 80 height 10
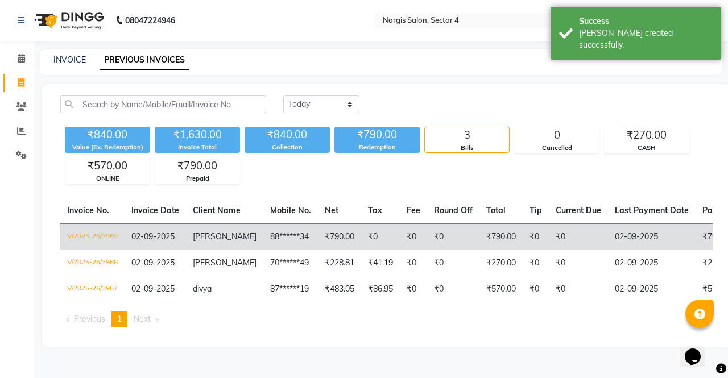
click at [178, 230] on td "02-09-2025" at bounding box center [155, 237] width 61 height 27
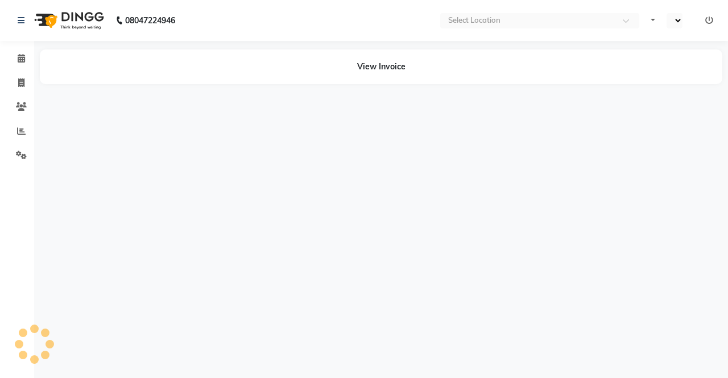
select select "en"
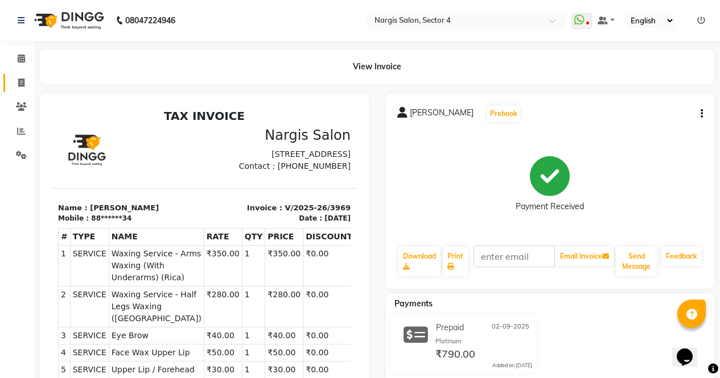
click at [17, 80] on span at bounding box center [21, 83] width 20 height 13
select select "service"
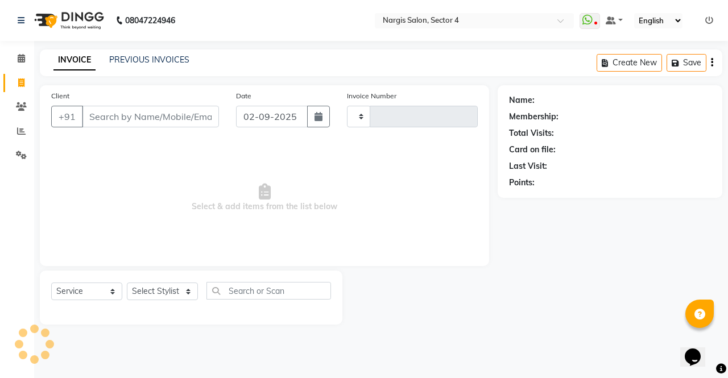
type input "3970"
select select "4130"
click at [17, 81] on span at bounding box center [21, 83] width 20 height 13
select select "service"
type input "3970"
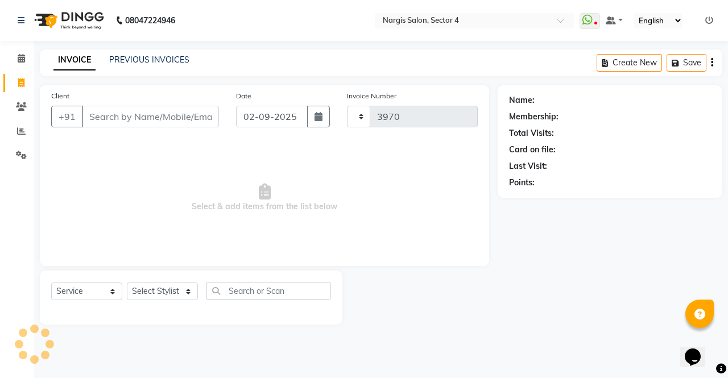
select select "4130"
click at [137, 72] on div "INVOICE PREVIOUS INVOICES Create New Save" at bounding box center [381, 62] width 683 height 27
click at [137, 59] on link "PREVIOUS INVOICES" at bounding box center [149, 60] width 80 height 10
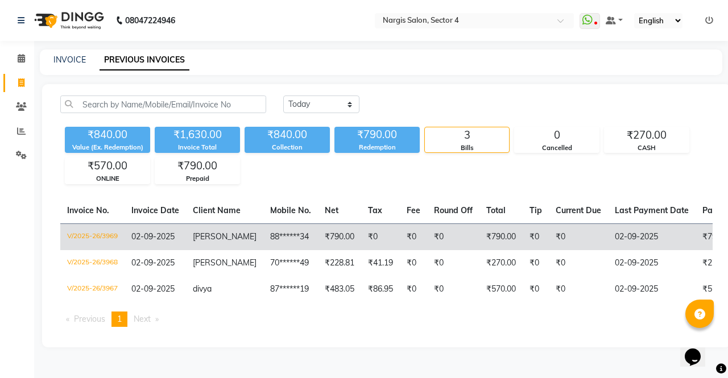
click at [109, 237] on td "V/2025-26/3969" at bounding box center [92, 237] width 64 height 27
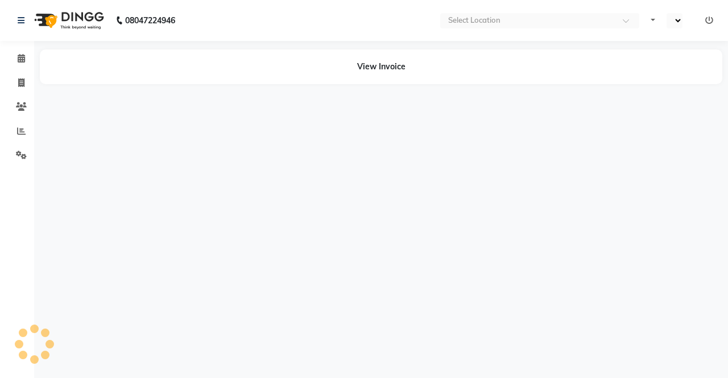
select select "en"
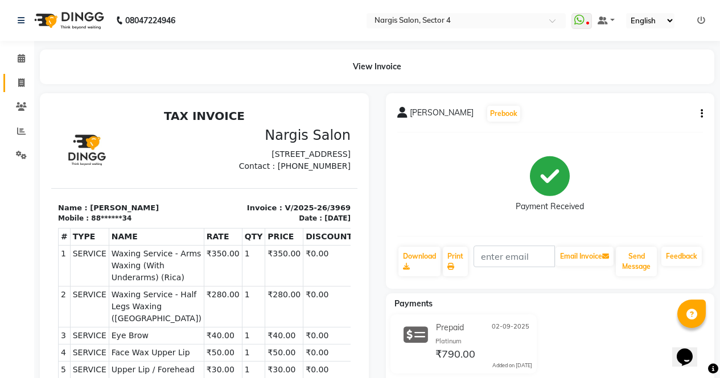
click at [21, 79] on icon at bounding box center [21, 83] width 6 height 9
select select "service"
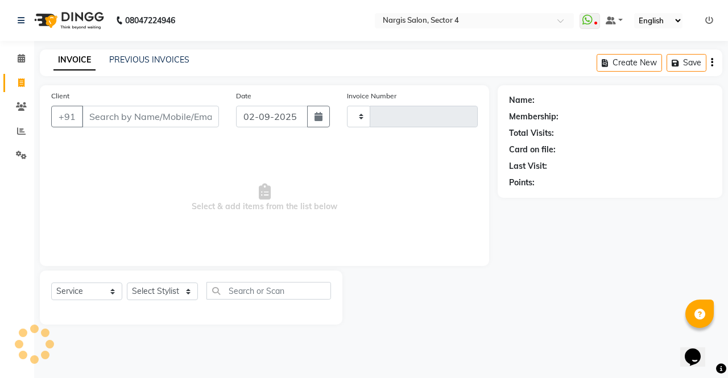
type input "3970"
select select "4130"
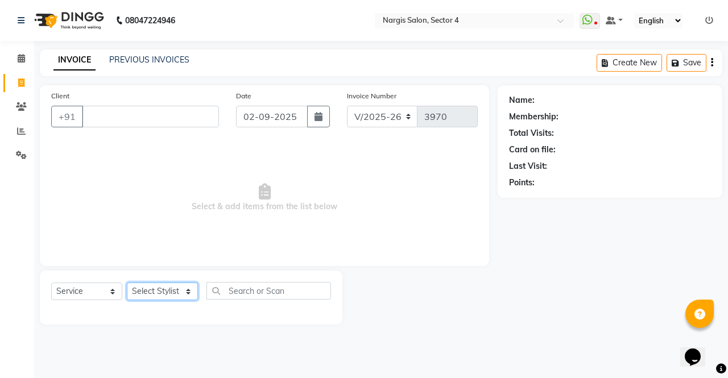
click at [149, 287] on select "Select Stylist [PERSON_NAME] [PERSON_NAME] [PERSON_NAME] Front Desk muskaan rak…" at bounding box center [162, 292] width 71 height 18
select select "86619"
click at [127, 283] on select "Select Stylist [PERSON_NAME] [PERSON_NAME] [PERSON_NAME] Front Desk muskaan rak…" at bounding box center [162, 292] width 71 height 18
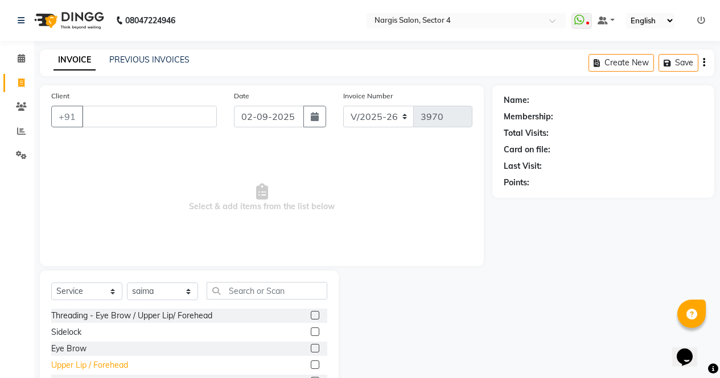
click at [64, 369] on div "Upper Lip / Forehead" at bounding box center [89, 366] width 77 height 12
checkbox input "false"
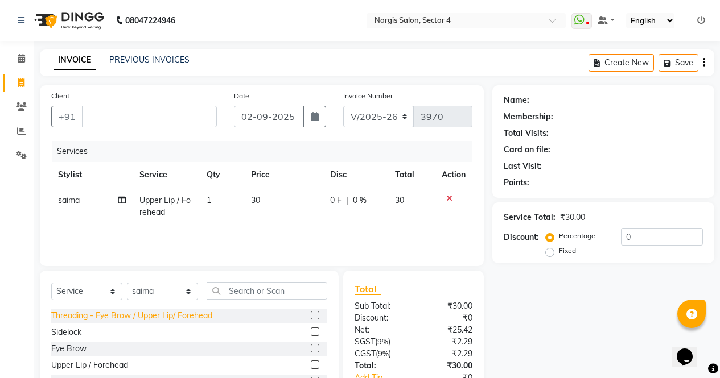
click at [71, 312] on div "Threading - Eye Brow / Upper Lip/ Forehead" at bounding box center [131, 316] width 161 height 12
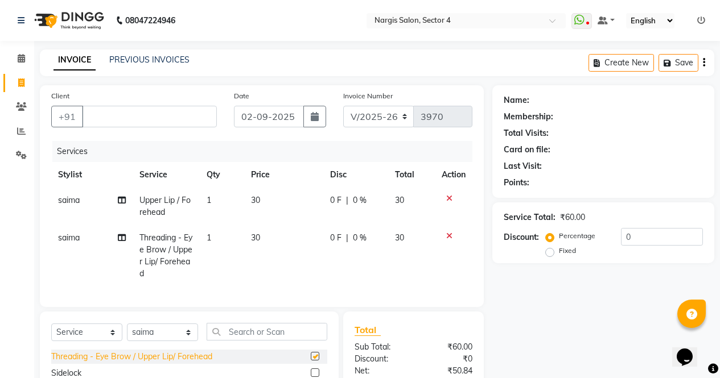
checkbox input "false"
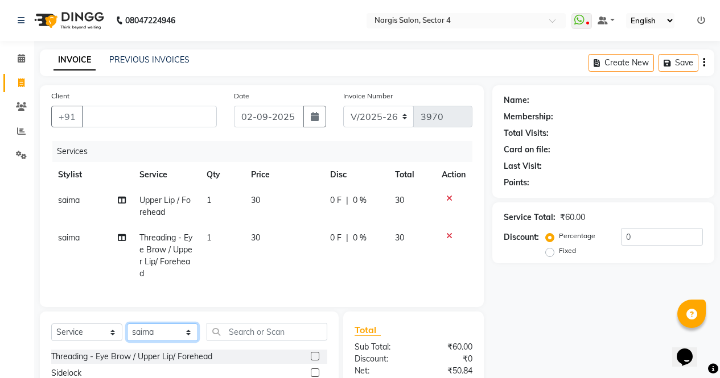
click at [149, 337] on select "Select Stylist [PERSON_NAME] [PERSON_NAME] [PERSON_NAME] Front Desk muskaan rak…" at bounding box center [162, 333] width 71 height 18
select select "60384"
click at [127, 332] on select "Select Stylist [PERSON_NAME] [PERSON_NAME] [PERSON_NAME] Front Desk muskaan rak…" at bounding box center [162, 333] width 71 height 18
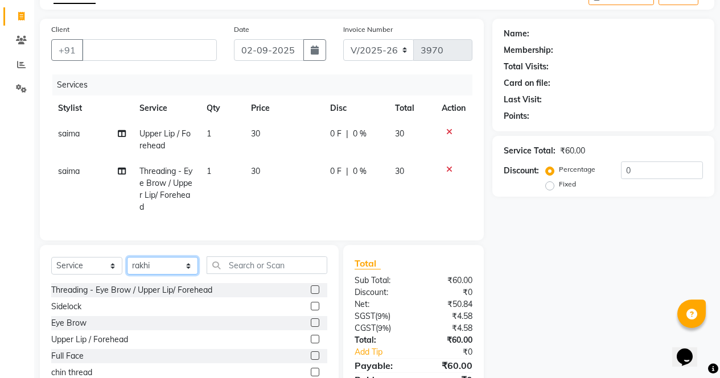
scroll to position [127, 0]
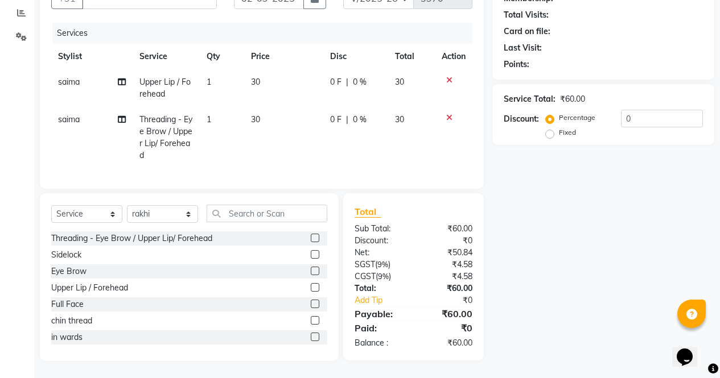
click at [311, 272] on label at bounding box center [315, 271] width 9 height 9
click at [311, 272] on input "checkbox" at bounding box center [314, 271] width 7 height 7
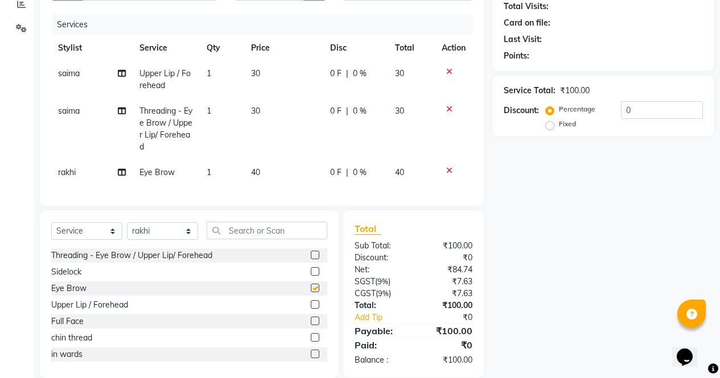
checkbox input "false"
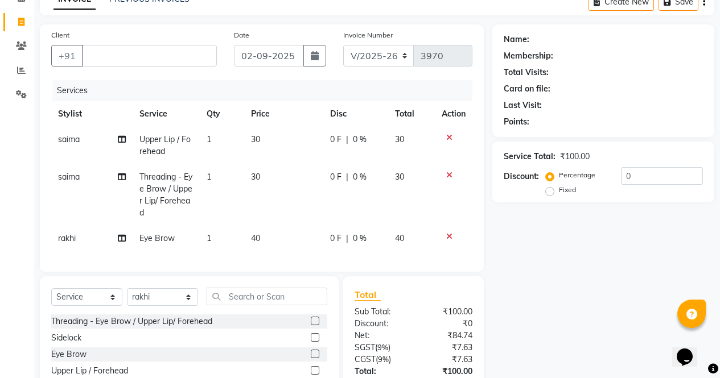
scroll to position [26, 0]
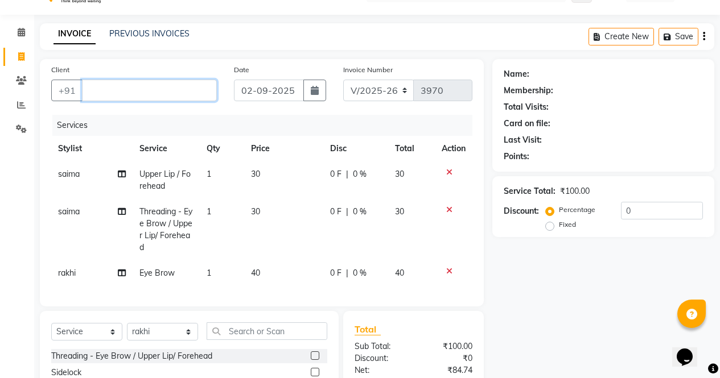
click at [164, 88] on input "Client" at bounding box center [149, 91] width 135 height 22
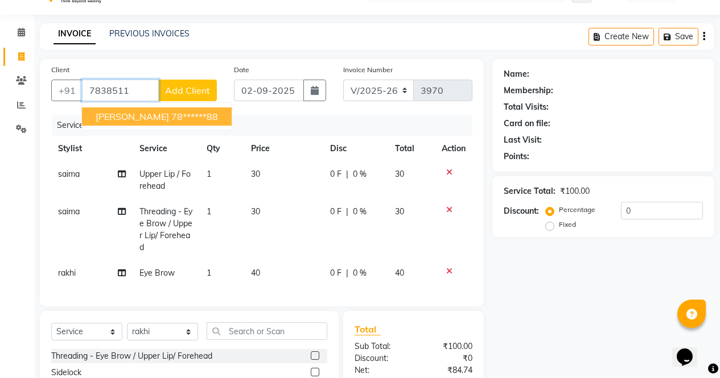
click at [203, 109] on button "SEEMA GULLIYA 78******88" at bounding box center [157, 117] width 150 height 18
type input "78******88"
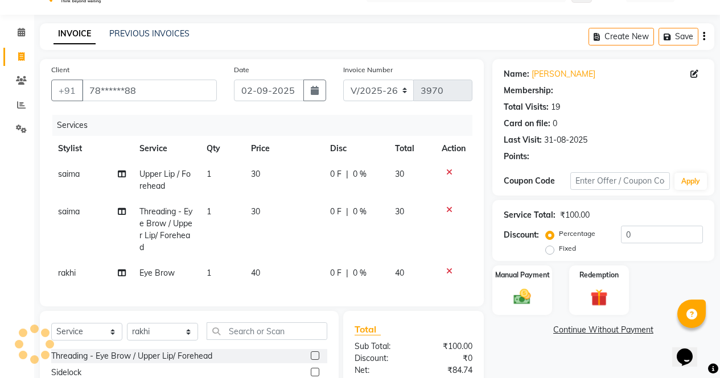
select select "1: Object"
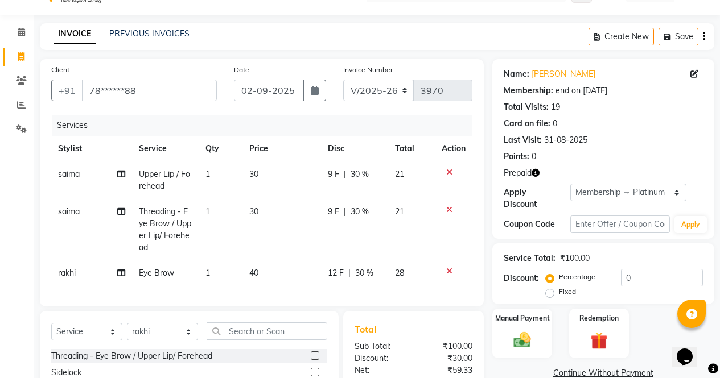
click at [539, 171] on icon "button" at bounding box center [535, 173] width 8 height 8
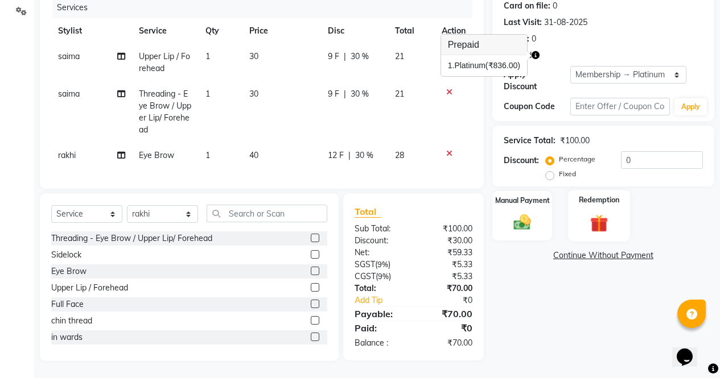
click at [604, 212] on img at bounding box center [598, 223] width 29 height 22
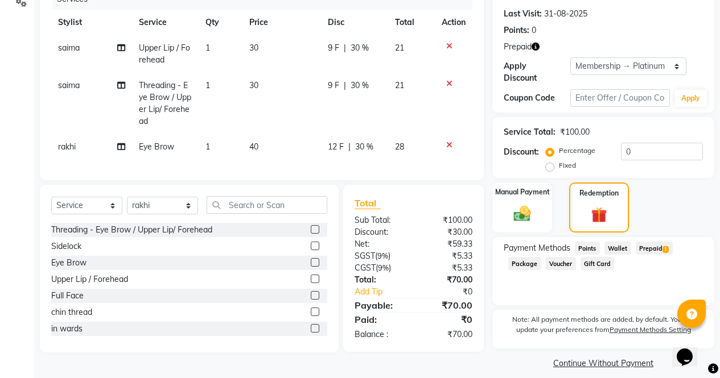
click at [671, 242] on span "Prepaid 1" at bounding box center [654, 248] width 37 height 13
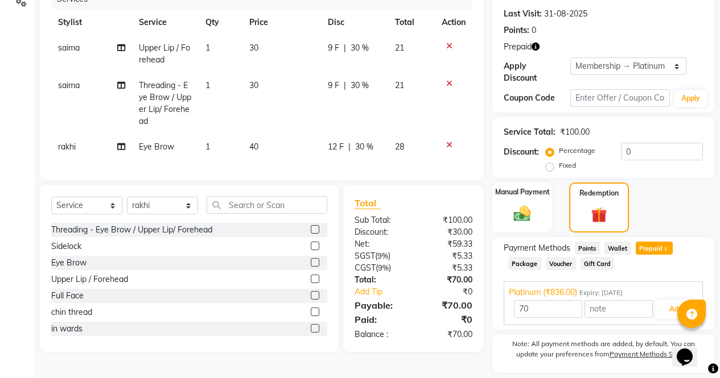
scroll to position [179, 0]
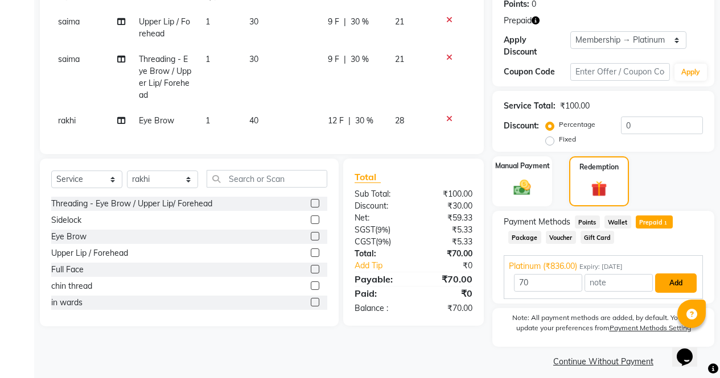
click at [682, 282] on button "Add" at bounding box center [676, 283] width 42 height 19
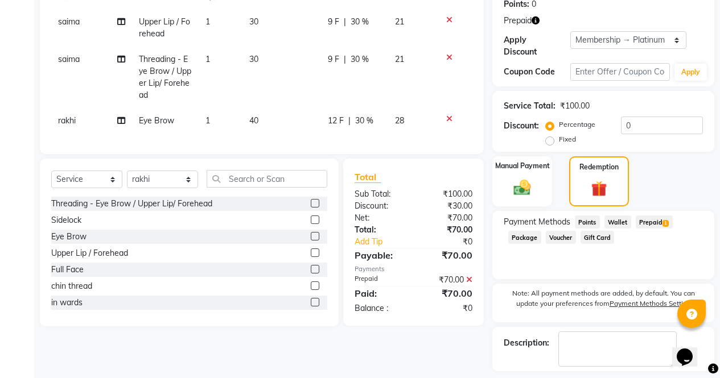
scroll to position [218, 0]
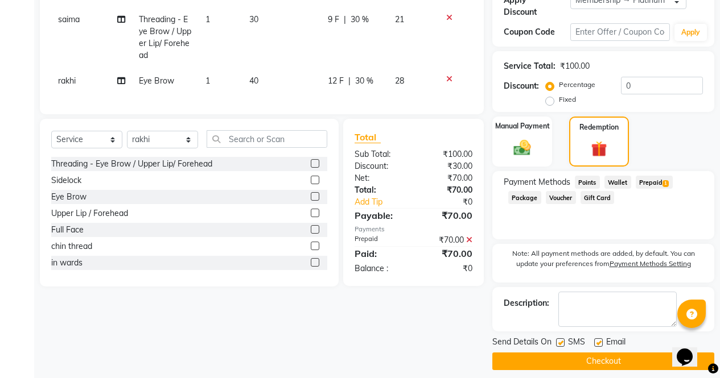
click at [626, 354] on button "Checkout" at bounding box center [603, 362] width 222 height 18
